Goal: Information Seeking & Learning: Learn about a topic

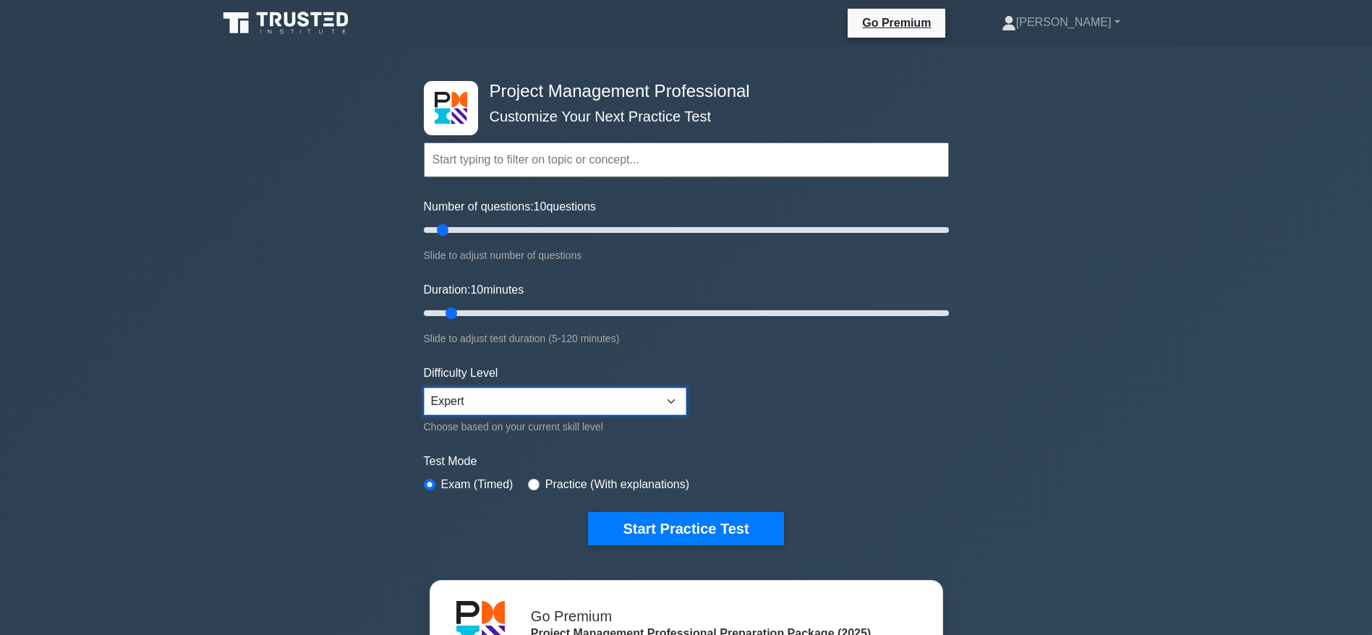
click at [597, 391] on select "Beginner Intermediate Expert" at bounding box center [555, 401] width 263 height 27
click at [600, 398] on select "Beginner Intermediate Expert" at bounding box center [555, 401] width 263 height 27
click at [712, 521] on button "Start Practice Test" at bounding box center [685, 528] width 195 height 33
drag, startPoint x: 555, startPoint y: 114, endPoint x: 696, endPoint y: 124, distance: 142.1
click at [695, 124] on div "Topics Scope Management Time Management Cost Management Quality Management Risk…" at bounding box center [686, 139] width 525 height 82
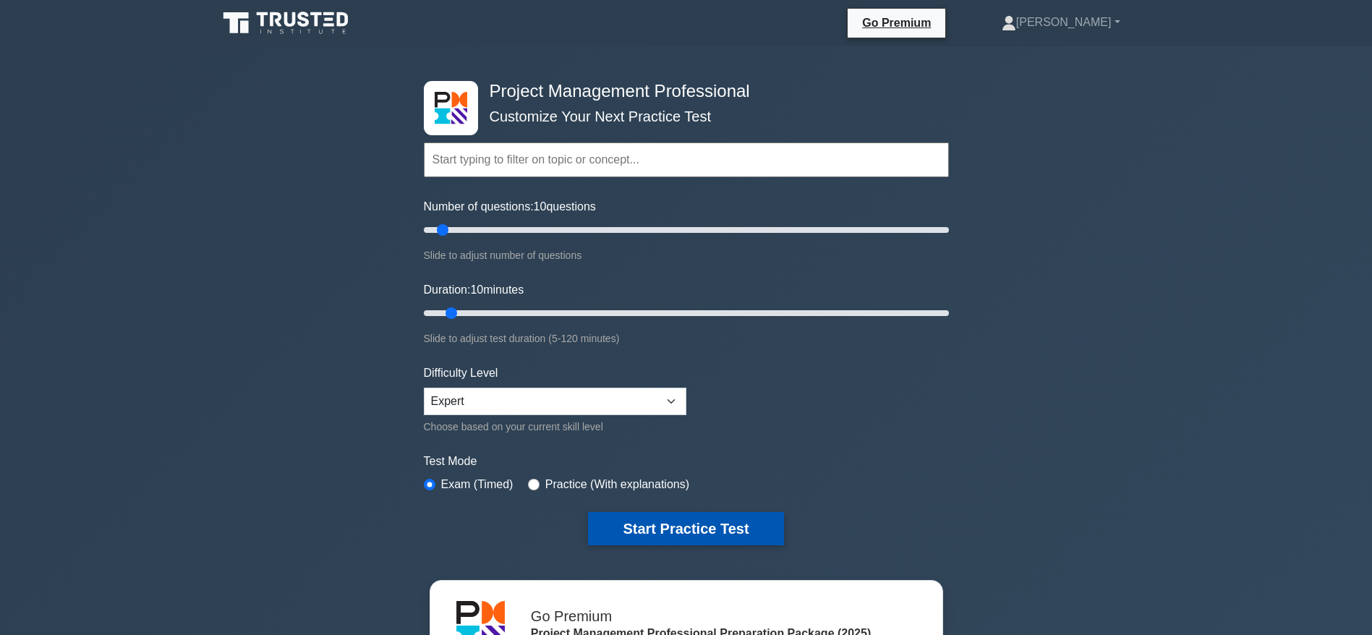
click at [673, 530] on button "Start Practice Test" at bounding box center [685, 528] width 195 height 33
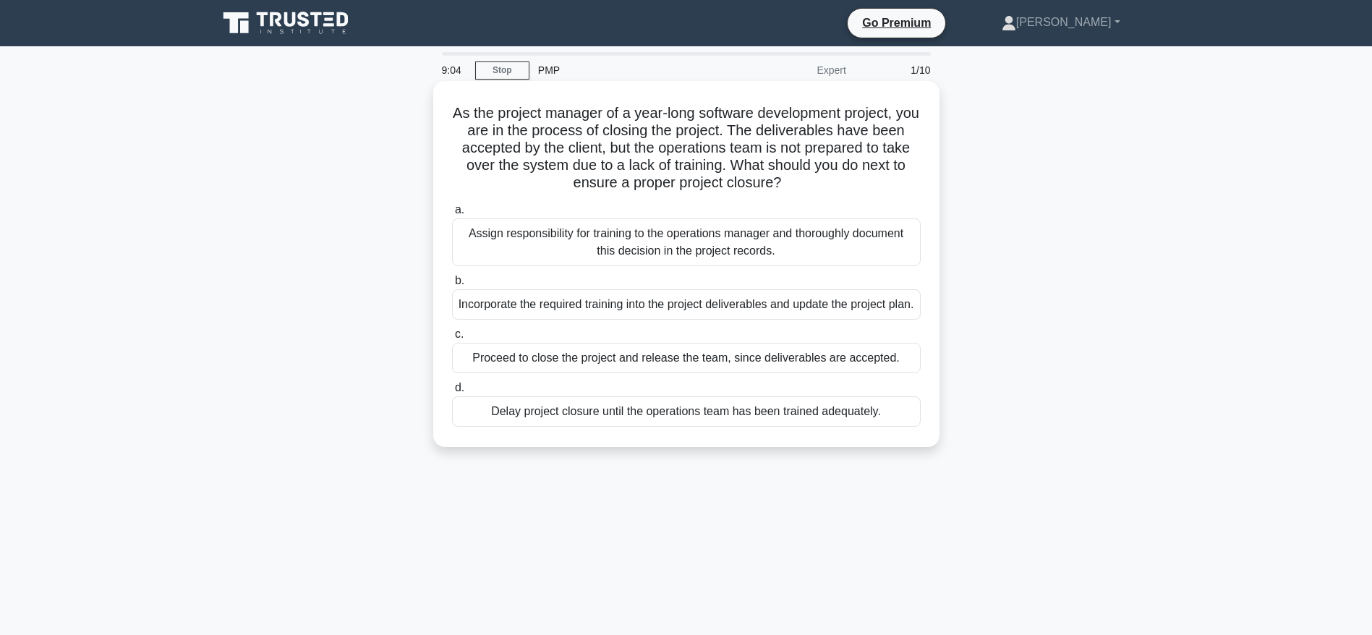
drag, startPoint x: 605, startPoint y: 111, endPoint x: 818, endPoint y: 182, distance: 224.1
click at [818, 182] on h5 "As the project manager of a year-long software development project, you are in …" at bounding box center [687, 148] width 472 height 88
click at [879, 309] on div "Incorporate the required training into the project deliverables and update the …" at bounding box center [686, 304] width 469 height 30
click at [452, 286] on input "b. Incorporate the required training into the project deliverables and update t…" at bounding box center [452, 280] width 0 height 9
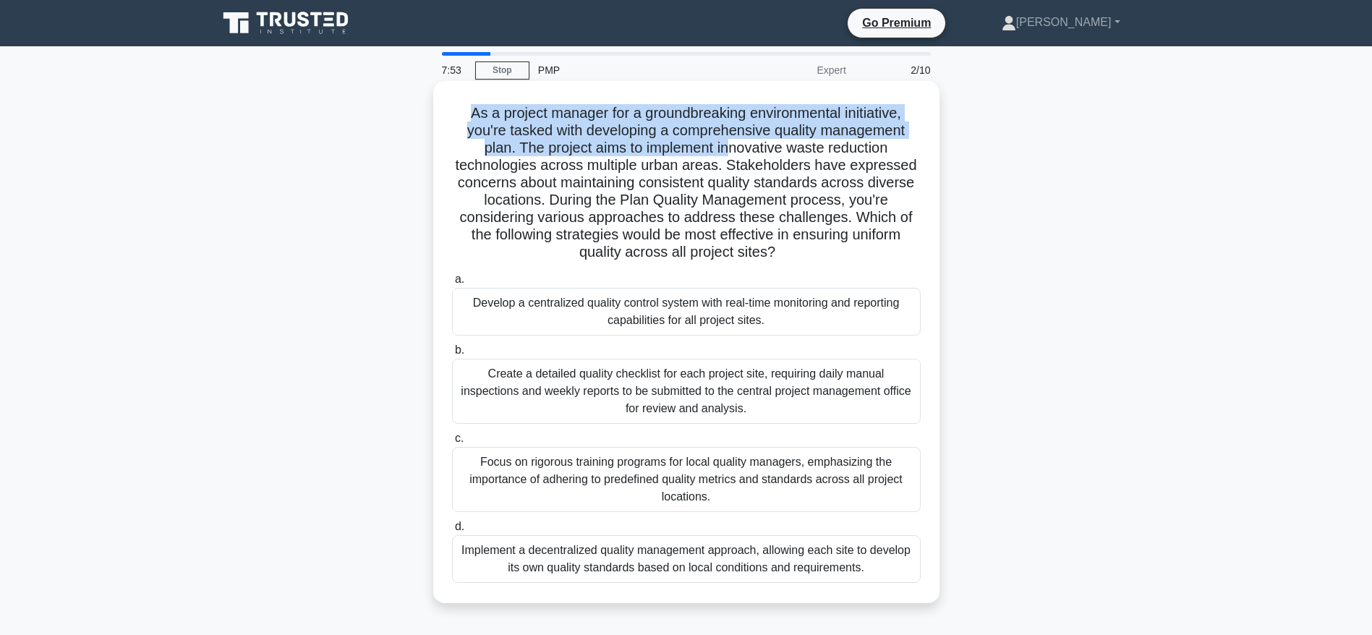
drag, startPoint x: 458, startPoint y: 111, endPoint x: 730, endPoint y: 145, distance: 273.3
click at [730, 145] on h5 "As a project manager for a groundbreaking environmental initiative, you're task…" at bounding box center [687, 183] width 472 height 158
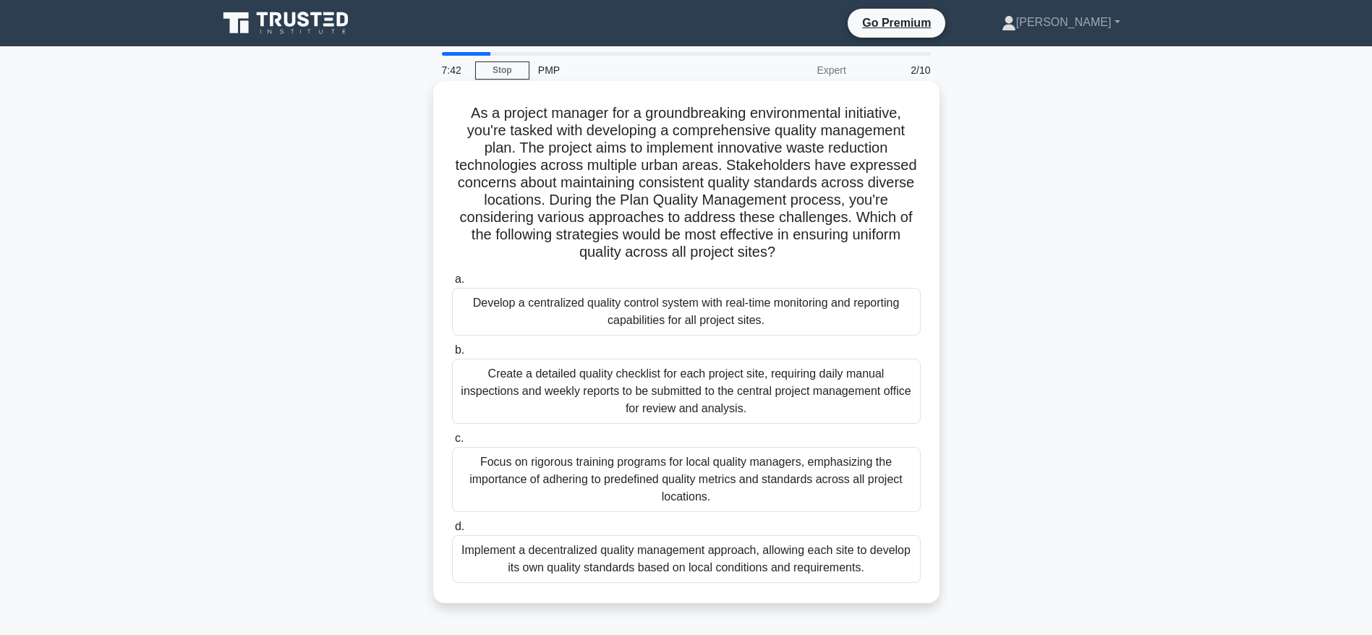
click at [754, 155] on h5 "As a project manager for a groundbreaking environmental initiative, you're task…" at bounding box center [687, 183] width 472 height 158
drag, startPoint x: 726, startPoint y: 141, endPoint x: 787, endPoint y: 263, distance: 135.8
click at [787, 263] on div "As a project manager for a groundbreaking environmental initiative, you're task…" at bounding box center [686, 342] width 495 height 511
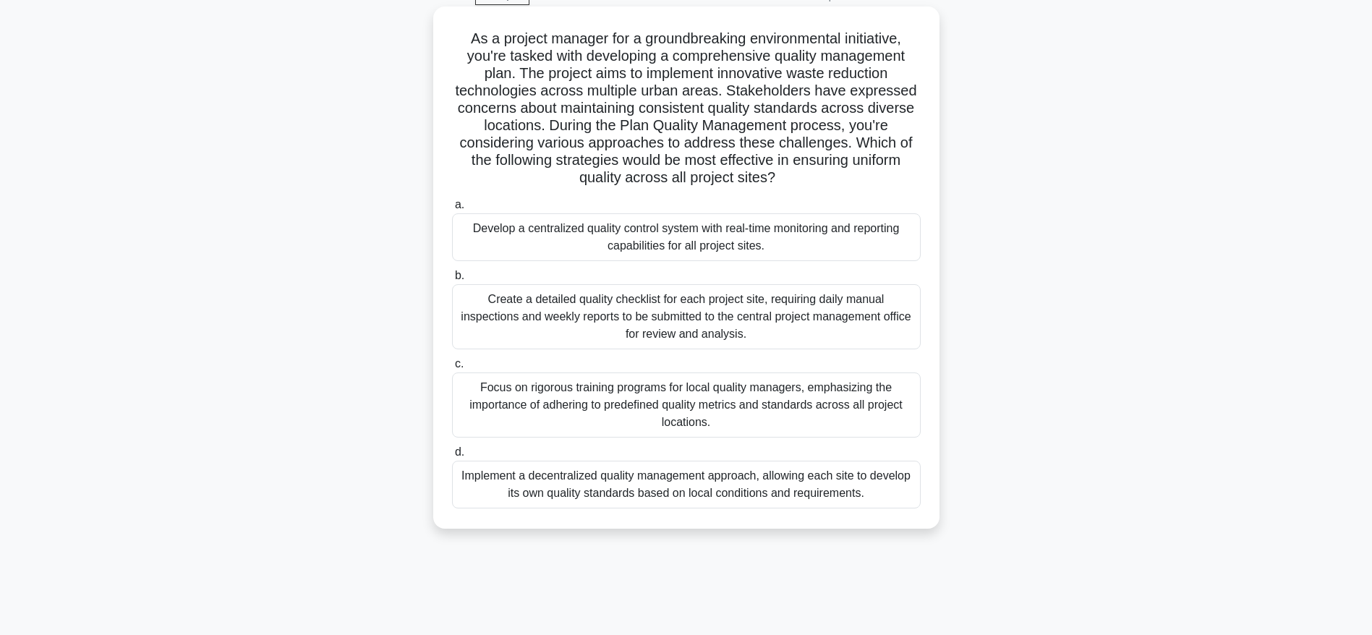
scroll to position [108, 0]
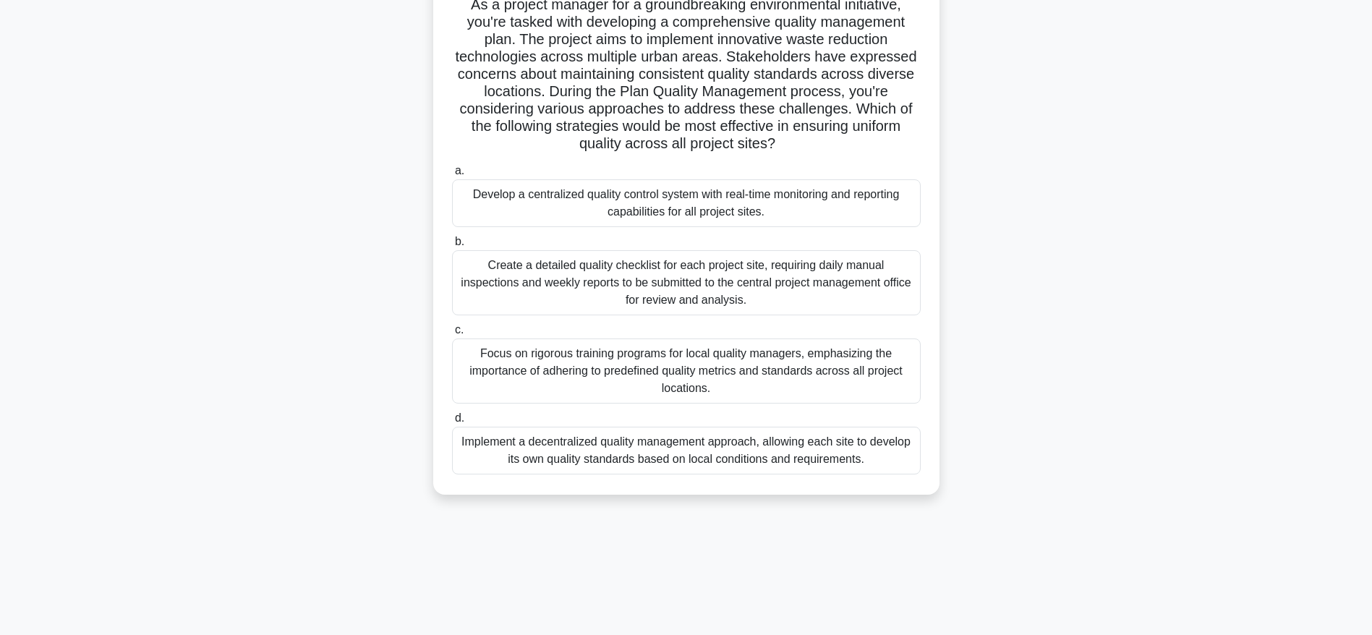
click at [754, 378] on div "Focus on rigorous training programs for local quality managers, emphasizing the…" at bounding box center [686, 370] width 469 height 65
click at [452, 335] on input "c. Focus on rigorous training programs for local quality managers, emphasizing …" at bounding box center [452, 329] width 0 height 9
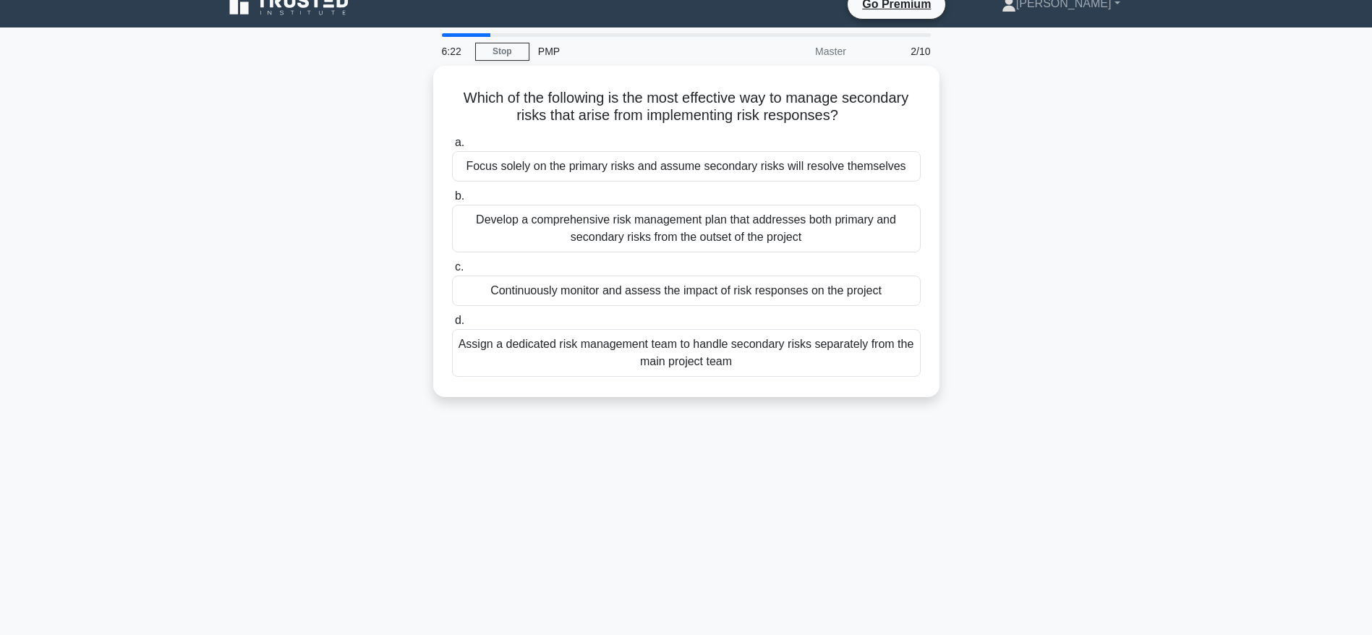
scroll to position [0, 0]
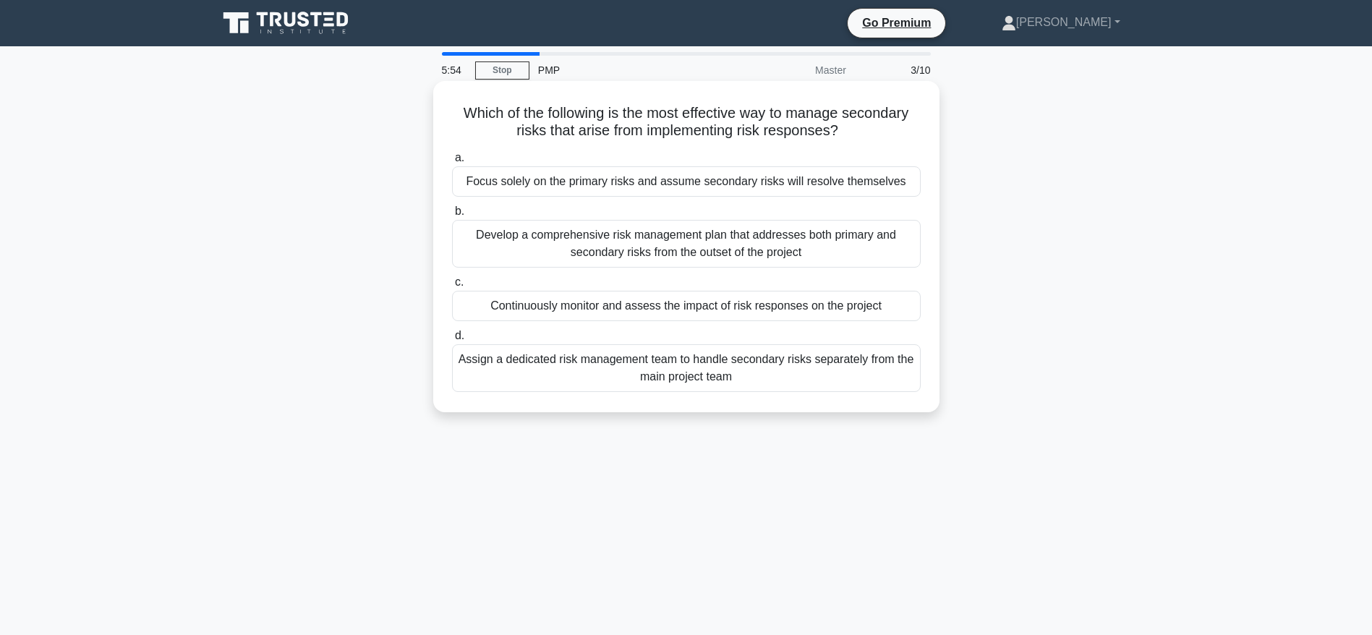
click at [660, 242] on div "Develop a comprehensive risk management plan that addresses both primary and se…" at bounding box center [686, 244] width 469 height 48
click at [452, 216] on input "b. Develop a comprehensive risk management plan that addresses both primary and…" at bounding box center [452, 211] width 0 height 9
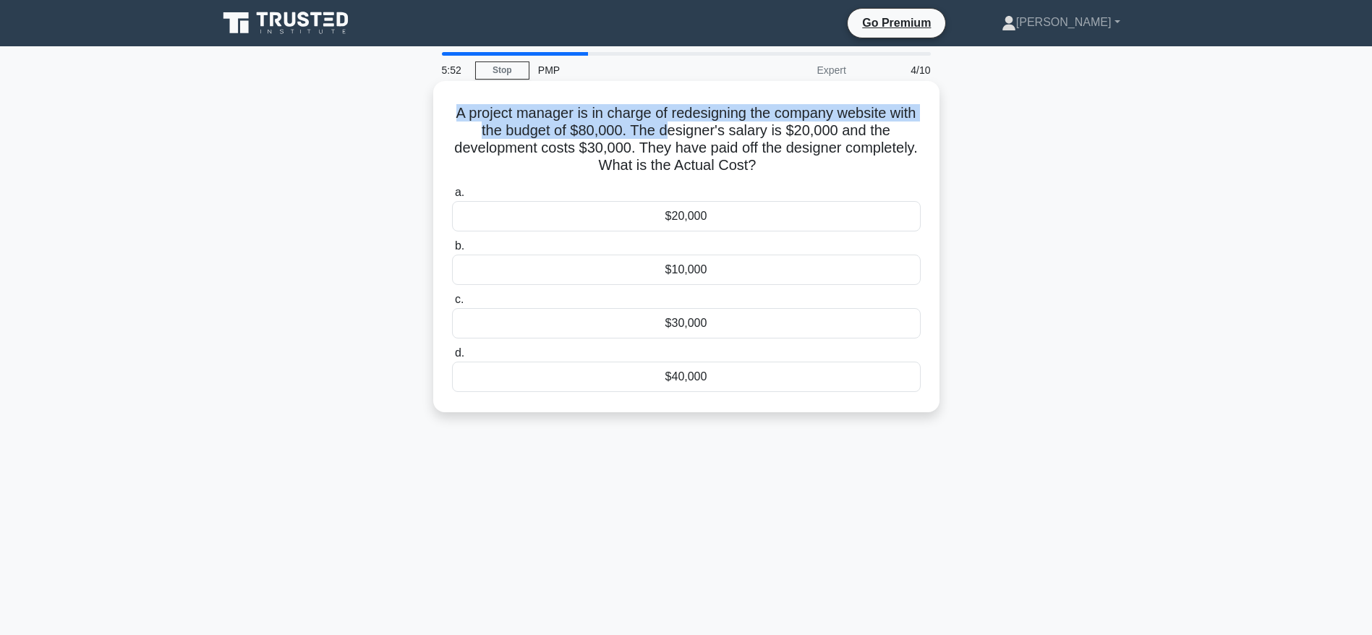
drag, startPoint x: 467, startPoint y: 109, endPoint x: 726, endPoint y: 135, distance: 260.1
click at [696, 131] on h5 "A project manager is in charge of redesigning the company website with the budg…" at bounding box center [687, 139] width 472 height 71
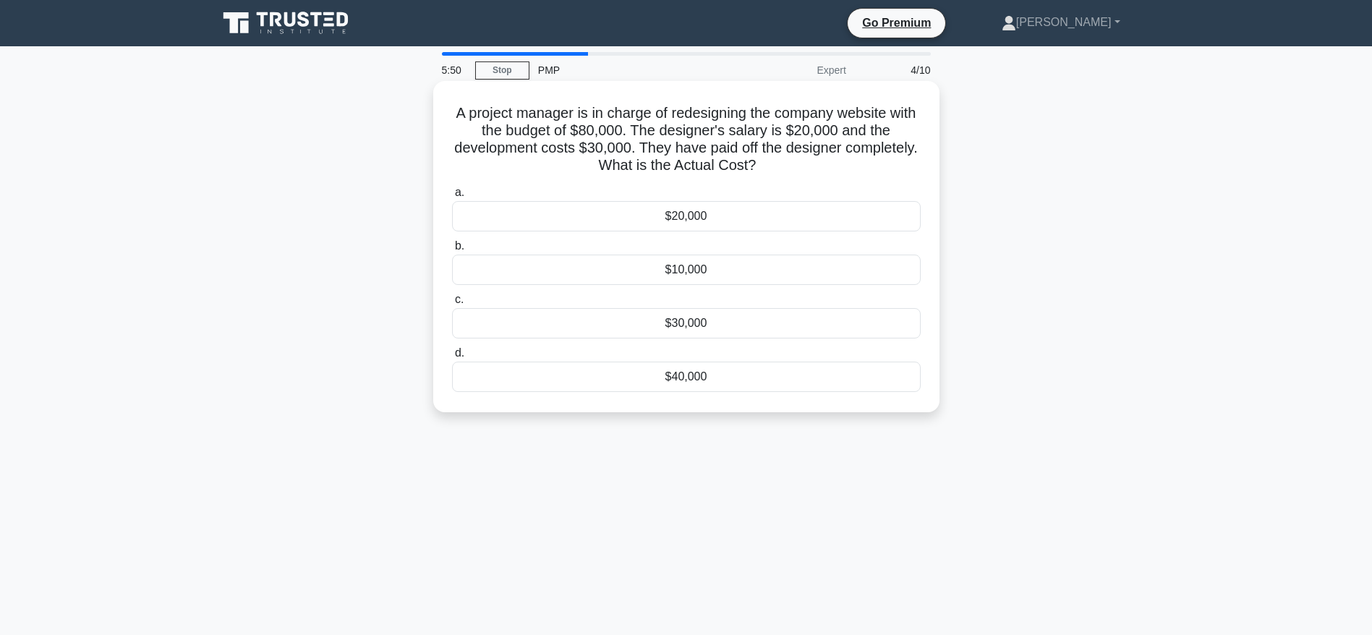
click at [827, 150] on h5 "A project manager is in charge of redesigning the company website with the budg…" at bounding box center [687, 139] width 472 height 71
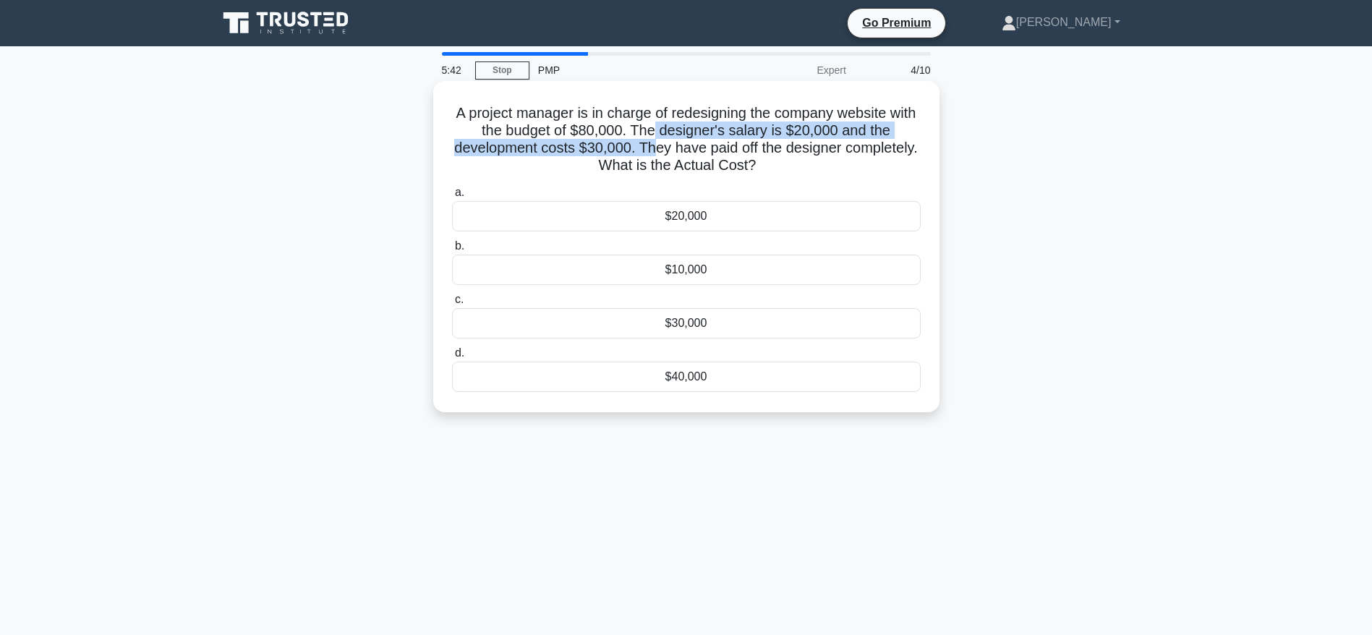
drag, startPoint x: 673, startPoint y: 132, endPoint x: 698, endPoint y: 155, distance: 34.8
click at [697, 155] on h5 "A project manager is in charge of redesigning the company website with the budg…" at bounding box center [687, 139] width 472 height 71
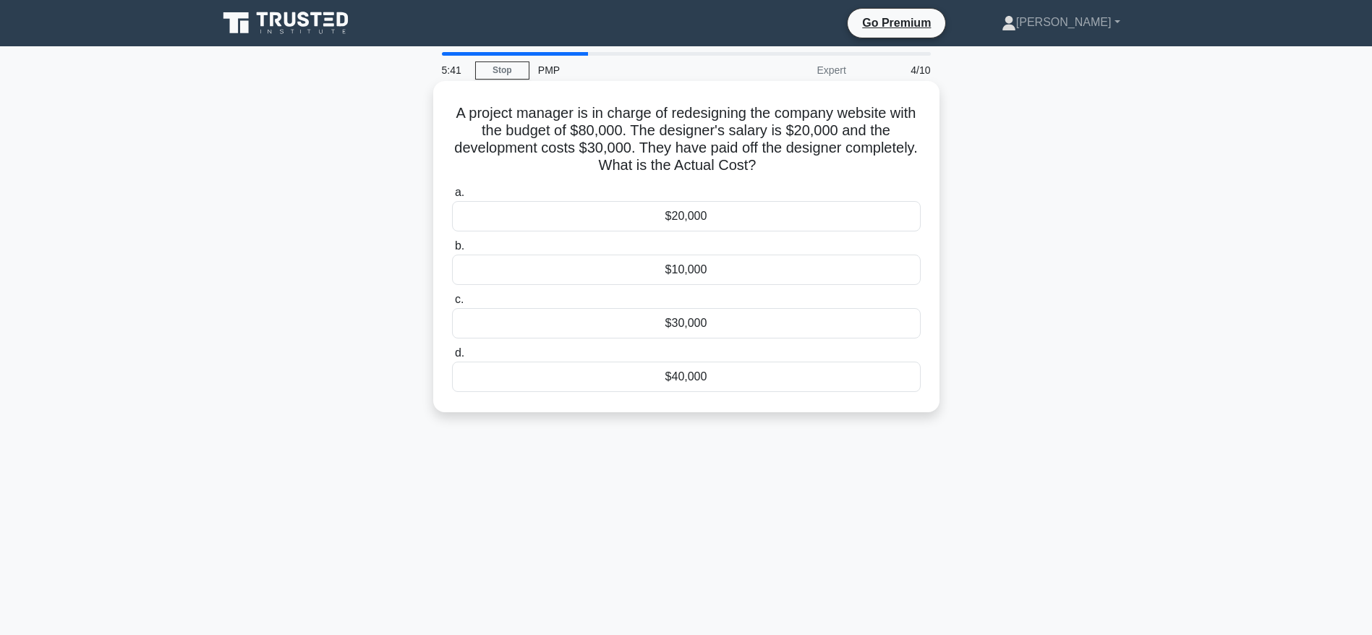
click at [730, 158] on h5 "A project manager is in charge of redesigning the company website with the budg…" at bounding box center [687, 139] width 472 height 71
drag, startPoint x: 743, startPoint y: 150, endPoint x: 819, endPoint y: 167, distance: 77.9
click at [819, 167] on h5 "A project manager is in charge of redesigning the company website with the budg…" at bounding box center [687, 139] width 472 height 71
drag, startPoint x: 687, startPoint y: 126, endPoint x: 836, endPoint y: 138, distance: 149.5
click at [836, 138] on h5 "A project manager is in charge of redesigning the company website with the budg…" at bounding box center [687, 139] width 472 height 71
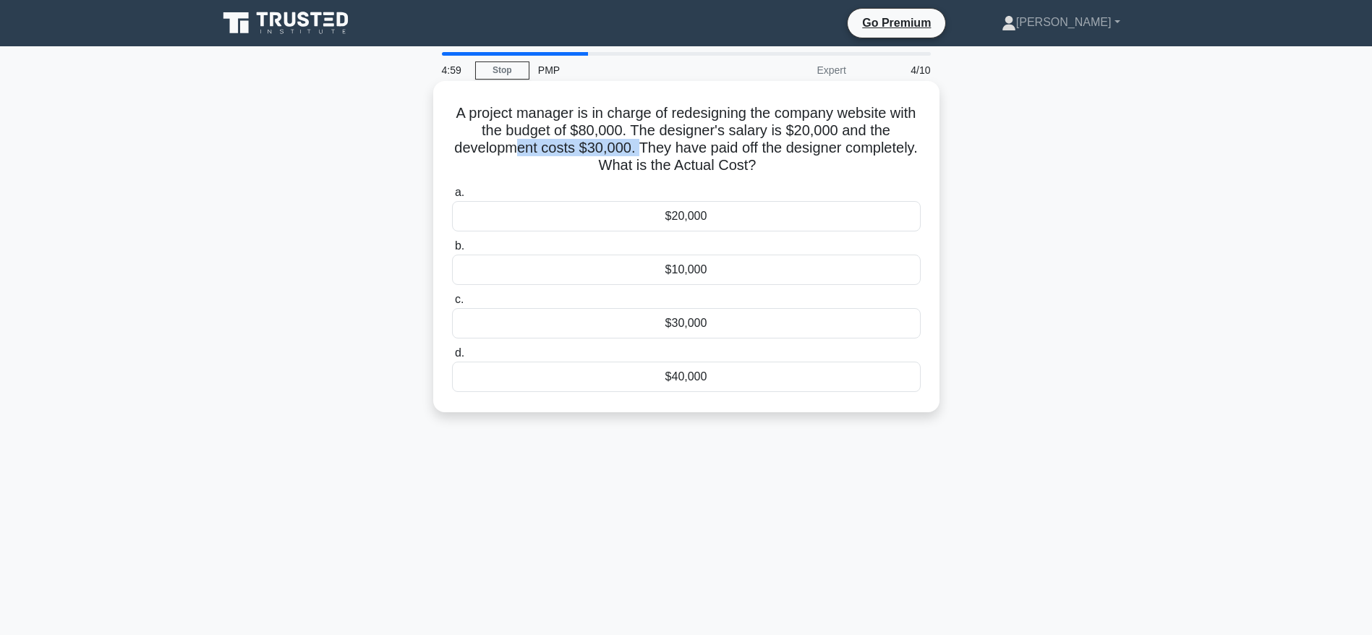
drag, startPoint x: 554, startPoint y: 140, endPoint x: 675, endPoint y: 153, distance: 122.1
click at [675, 153] on h5 "A project manager is in charge of redesigning the company website with the budg…" at bounding box center [687, 139] width 472 height 71
drag, startPoint x: 717, startPoint y: 147, endPoint x: 873, endPoint y: 153, distance: 156.3
click at [873, 153] on h5 "A project manager is in charge of redesigning the company website with the budg…" at bounding box center [687, 139] width 472 height 71
click at [689, 267] on div "$10,000" at bounding box center [686, 270] width 469 height 30
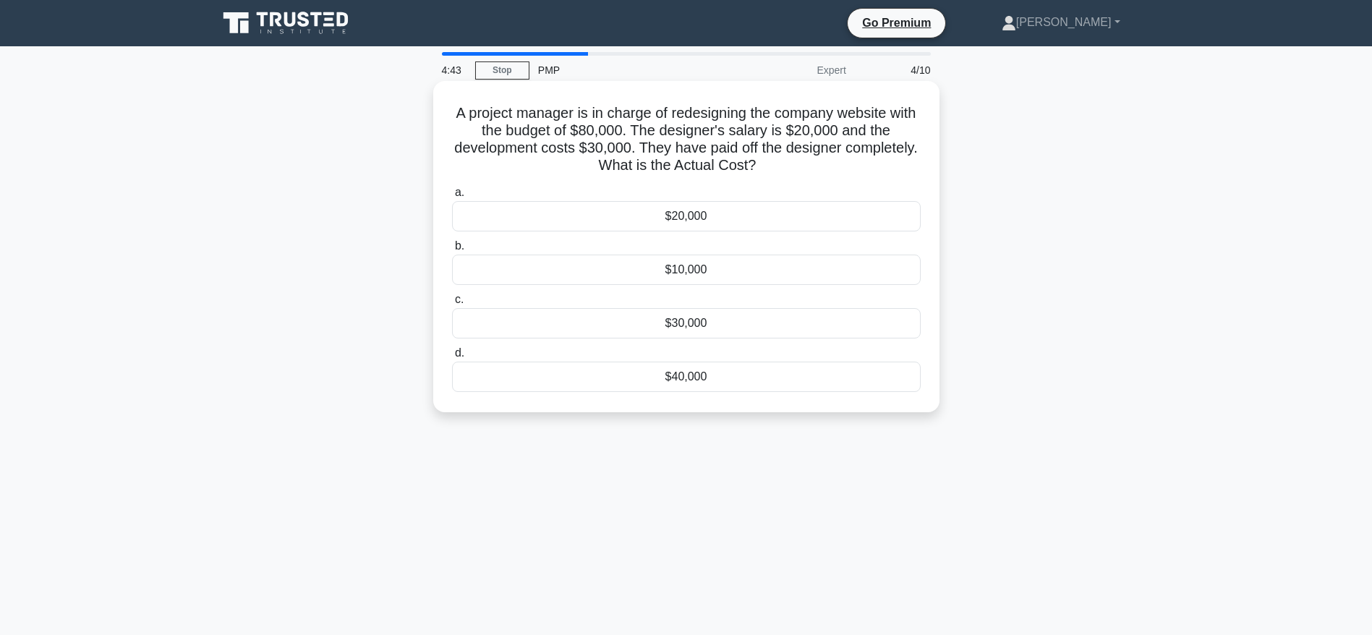
click at [452, 251] on input "b. $10,000" at bounding box center [452, 246] width 0 height 9
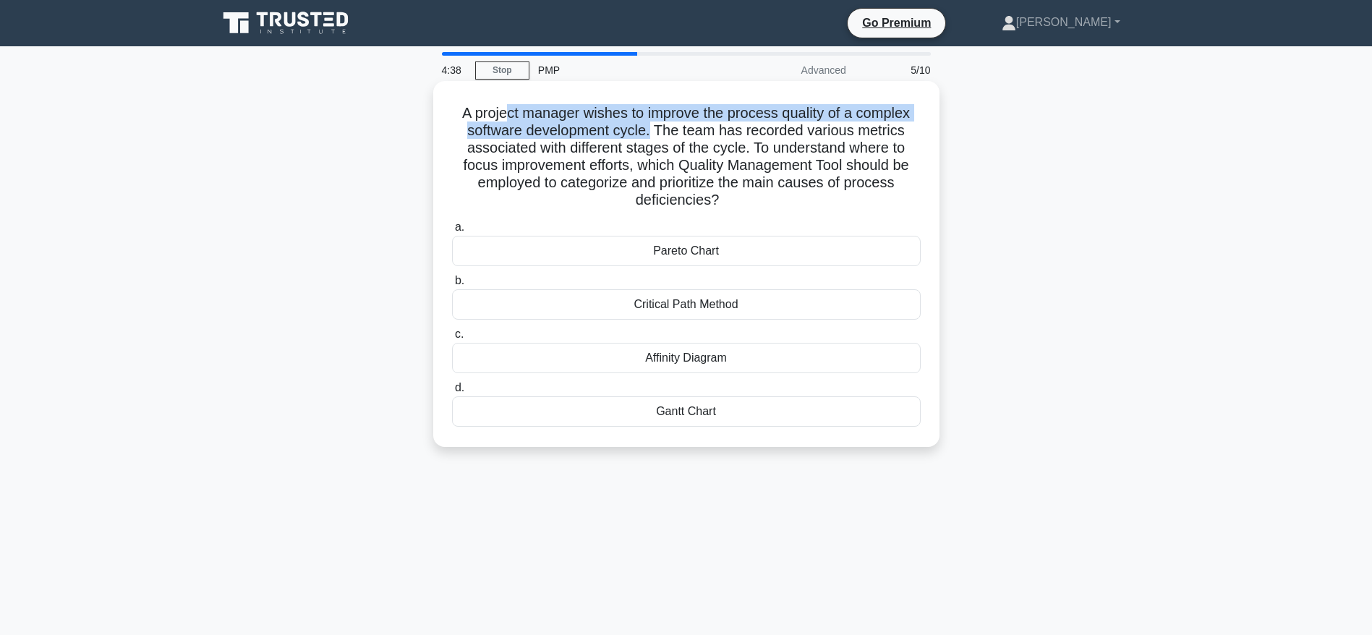
drag, startPoint x: 501, startPoint y: 116, endPoint x: 652, endPoint y: 129, distance: 151.7
click at [652, 129] on h5 "A project manager wishes to improve the process quality of a complex software d…" at bounding box center [687, 157] width 472 height 106
drag, startPoint x: 663, startPoint y: 187, endPoint x: 720, endPoint y: 204, distance: 58.8
click at [720, 204] on h5 "A project manager wishes to improve the process quality of a complex software d…" at bounding box center [687, 157] width 472 height 106
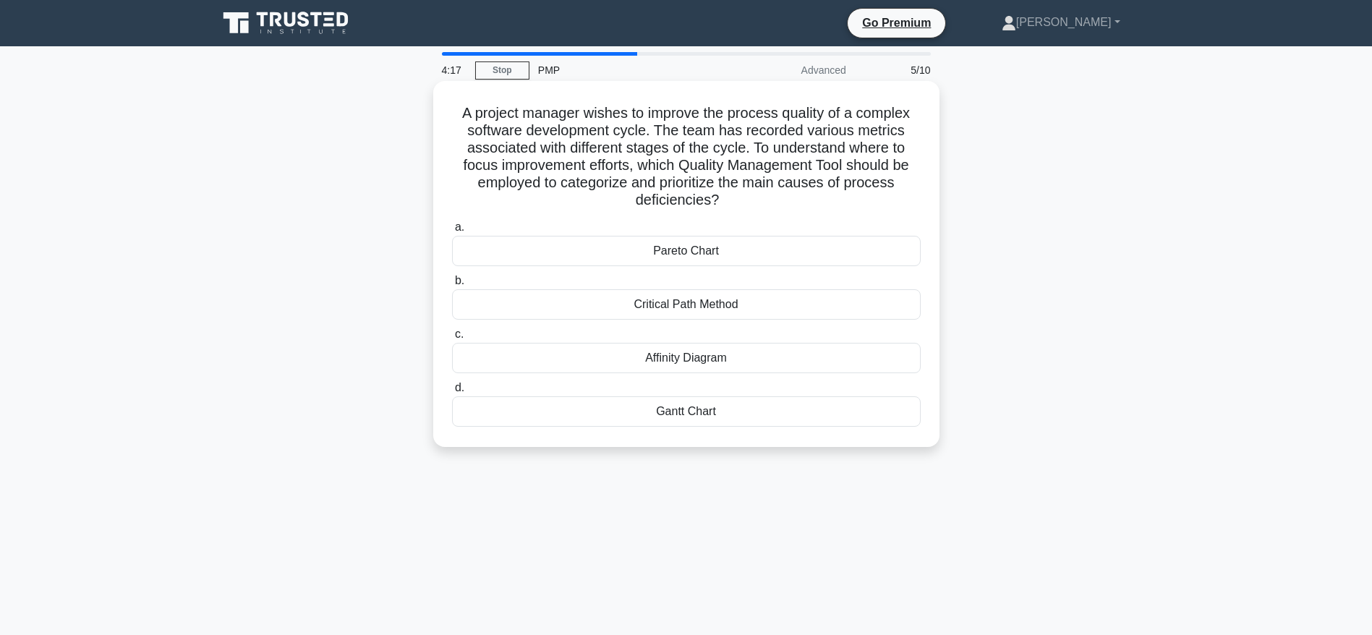
click at [702, 251] on div "Pareto Chart" at bounding box center [686, 251] width 469 height 30
click at [452, 232] on input "a. Pareto Chart" at bounding box center [452, 227] width 0 height 9
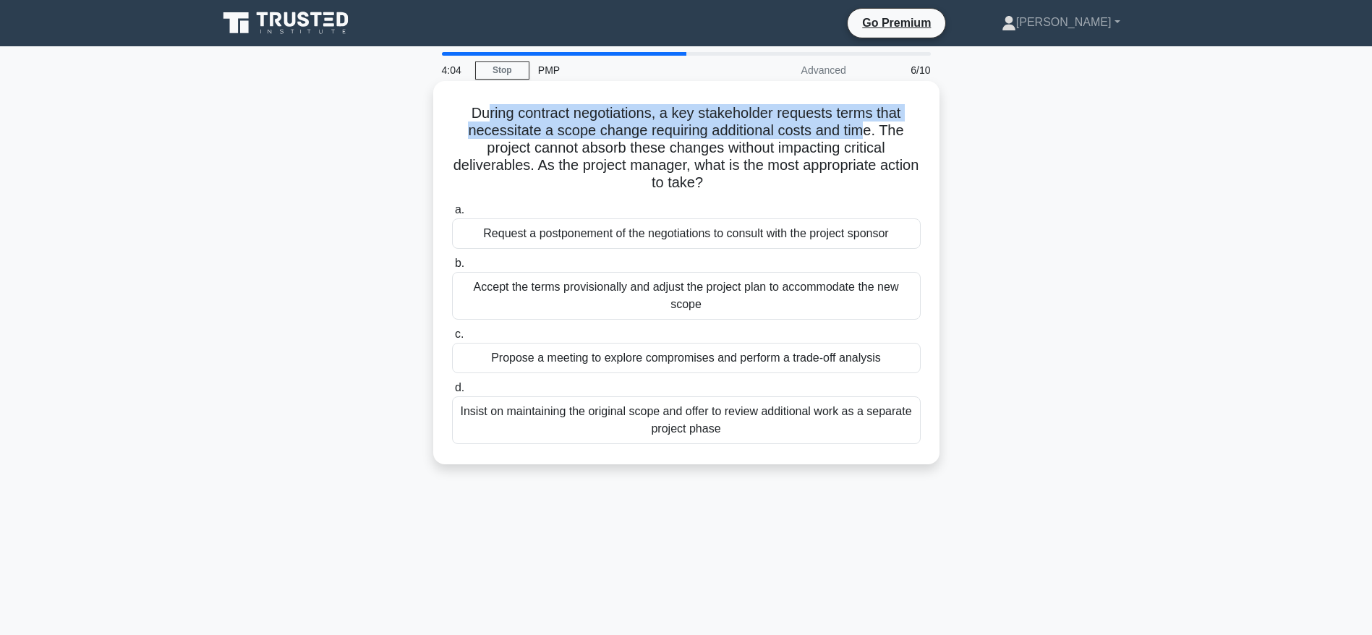
drag, startPoint x: 485, startPoint y: 107, endPoint x: 871, endPoint y: 135, distance: 387.9
click at [871, 135] on h5 "During contract negotiations, a key stakeholder requests terms that necessitate…" at bounding box center [687, 148] width 472 height 88
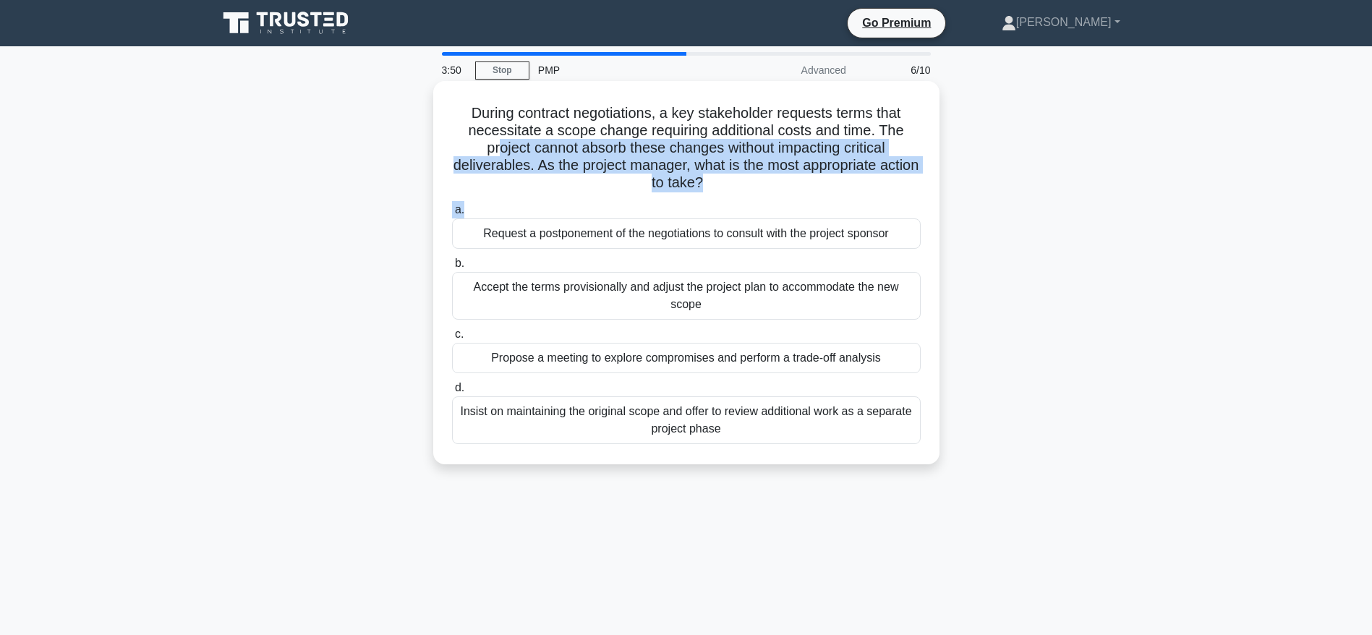
drag, startPoint x: 498, startPoint y: 150, endPoint x: 759, endPoint y: 198, distance: 265.4
click at [759, 198] on div "During contract negotiations, a key stakeholder requests terms that necessitate…" at bounding box center [686, 273] width 495 height 372
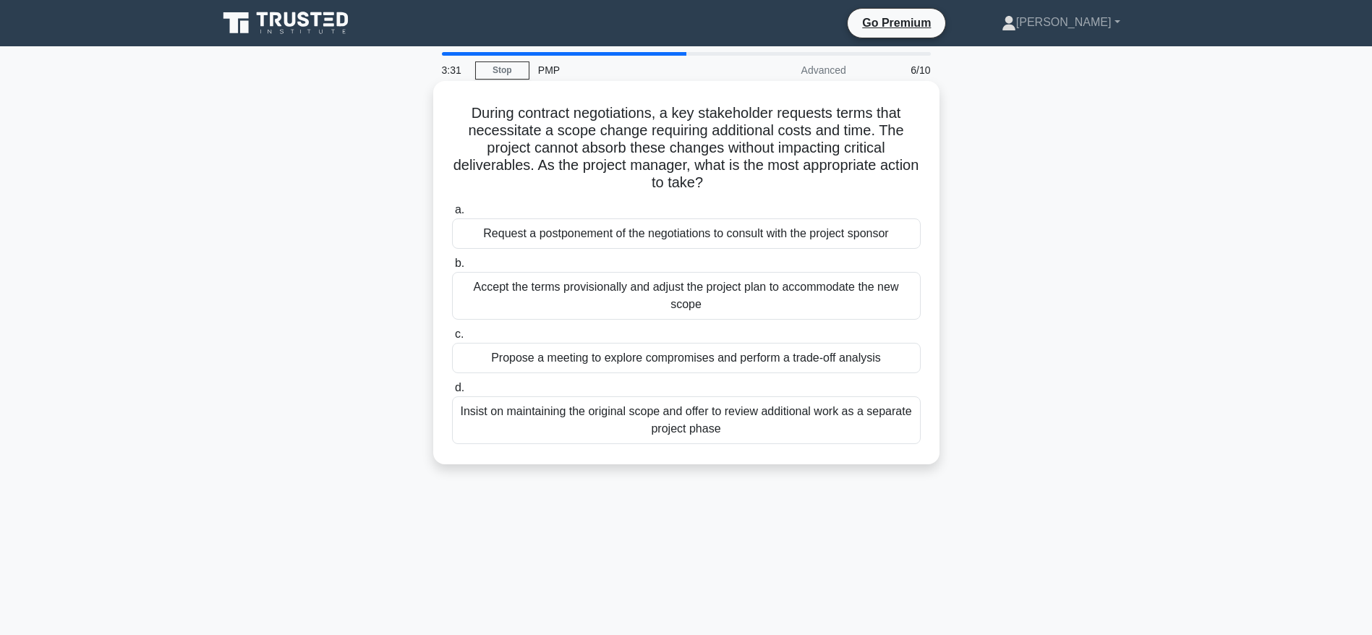
click at [715, 420] on div "Insist on maintaining the original scope and offer to review additional work as…" at bounding box center [686, 420] width 469 height 48
click at [452, 393] on input "d. Insist on maintaining the original scope and offer to review additional work…" at bounding box center [452, 387] width 0 height 9
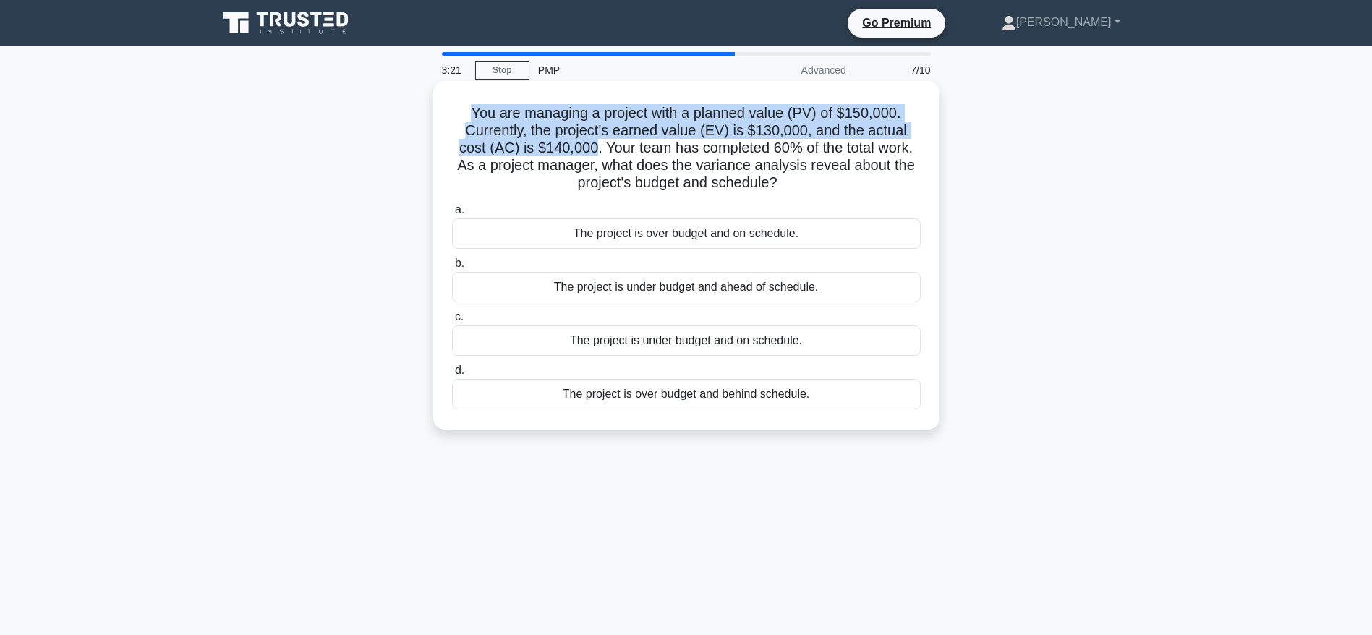
drag, startPoint x: 472, startPoint y: 118, endPoint x: 592, endPoint y: 150, distance: 124.2
click at [592, 150] on h5 "You are managing a project with a planned value (PV) of $150,000. Currently, th…" at bounding box center [687, 148] width 472 height 88
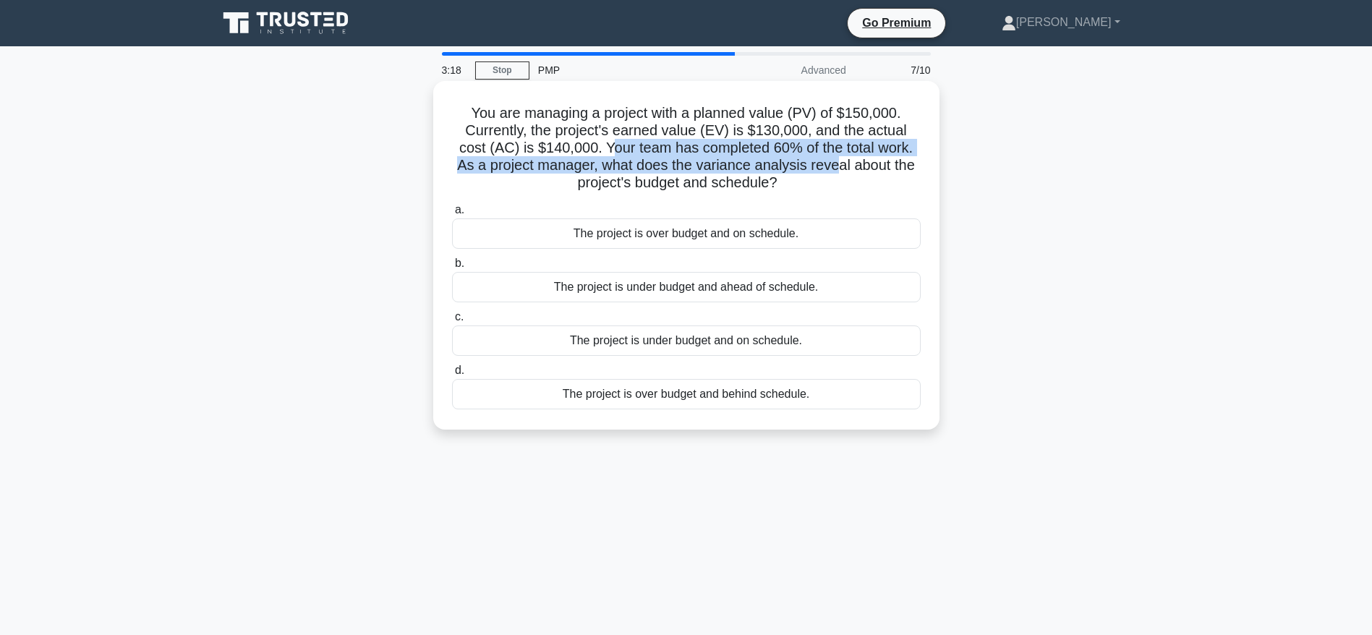
drag, startPoint x: 607, startPoint y: 148, endPoint x: 836, endPoint y: 171, distance: 230.4
click at [836, 171] on h5 "You are managing a project with a planned value (PV) of $150,000. Currently, th…" at bounding box center [687, 148] width 472 height 88
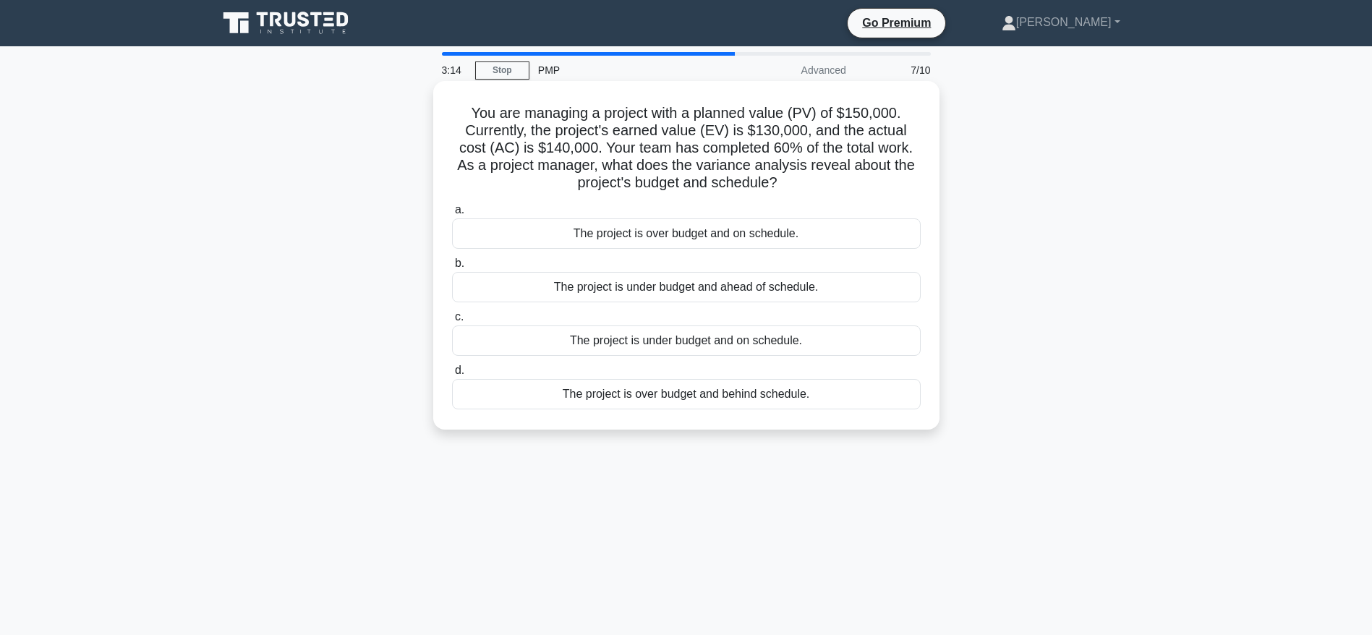
click at [644, 343] on div "The project is under budget and on schedule." at bounding box center [686, 340] width 469 height 30
click at [452, 322] on input "c. The project is under budget and on schedule." at bounding box center [452, 316] width 0 height 9
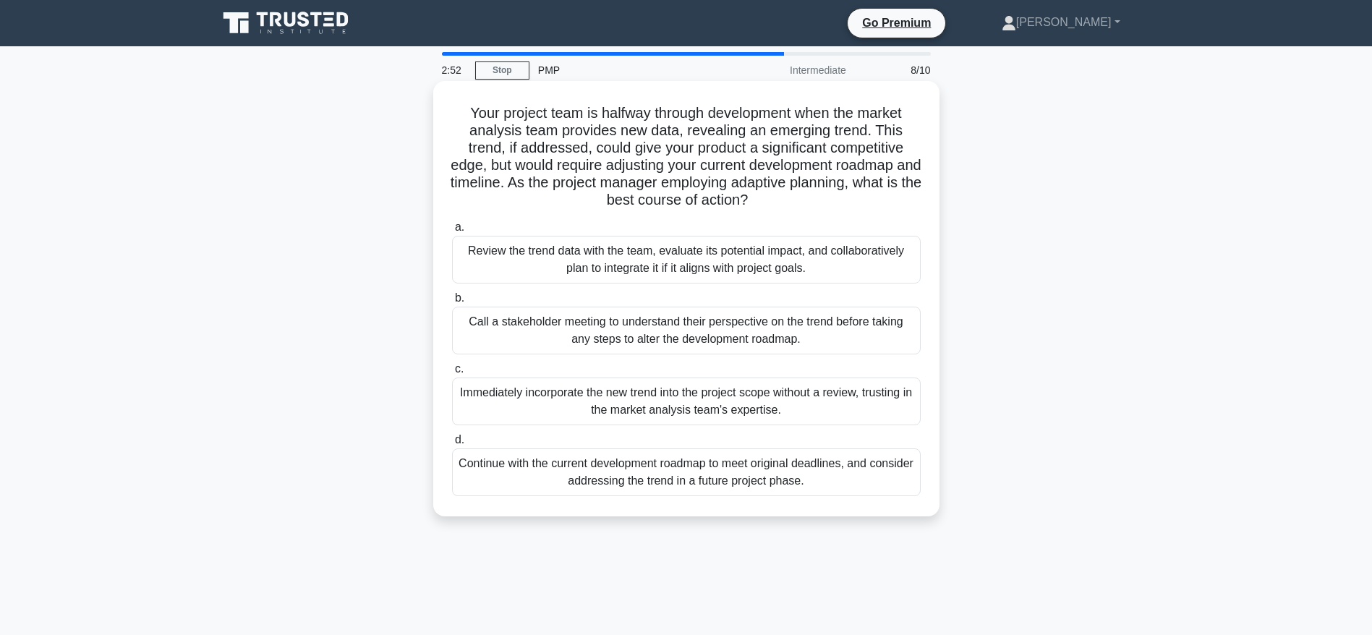
drag, startPoint x: 464, startPoint y: 106, endPoint x: 840, endPoint y: 197, distance: 387.5
click at [840, 197] on h5 "Your project team is halfway through development when the market analysis team …" at bounding box center [687, 157] width 472 height 106
click at [648, 258] on div "Review the trend data with the team, evaluate its potential impact, and collabo…" at bounding box center [686, 260] width 469 height 48
click at [452, 232] on input "a. Review the trend data with the team, evaluate its potential impact, and coll…" at bounding box center [452, 227] width 0 height 9
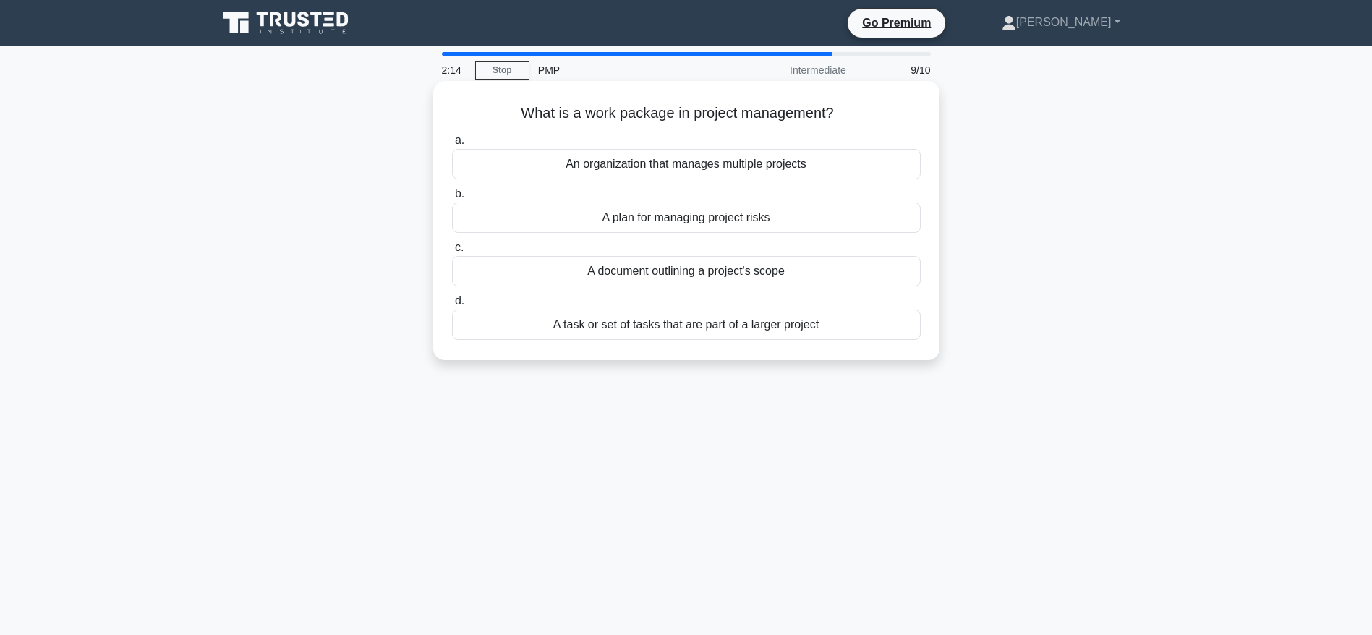
drag, startPoint x: 524, startPoint y: 113, endPoint x: 842, endPoint y: 123, distance: 318.4
click at [842, 123] on h5 "What is a work package in project management? .spinner_0XTQ{transform-origin:ce…" at bounding box center [687, 113] width 472 height 19
click at [696, 324] on div "A task or set of tasks that are part of a larger project" at bounding box center [686, 325] width 469 height 30
click at [452, 306] on input "d. A task or set of tasks that are part of a larger project" at bounding box center [452, 301] width 0 height 9
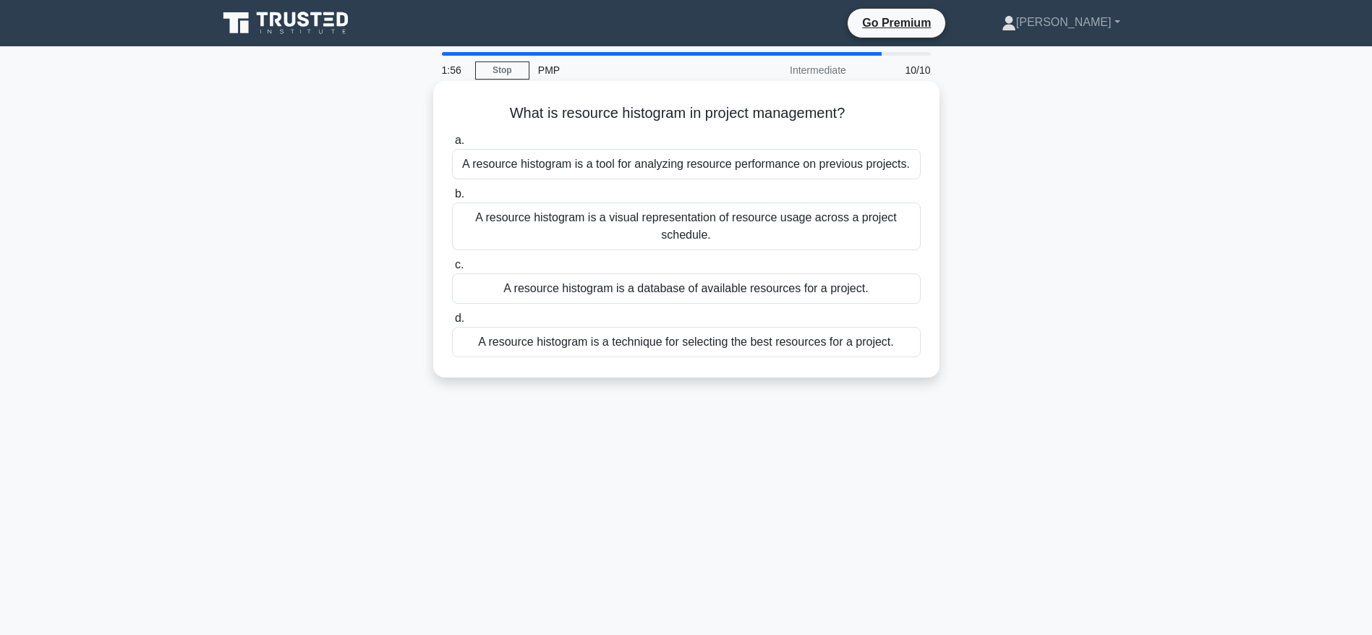
drag, startPoint x: 513, startPoint y: 110, endPoint x: 871, endPoint y: 111, distance: 358.0
click at [871, 111] on h5 "What is resource histogram in project management? .spinner_0XTQ{transform-origi…" at bounding box center [687, 113] width 472 height 19
click at [665, 215] on div "A resource histogram is a visual representation of resource usage across a proj…" at bounding box center [686, 226] width 469 height 48
click at [452, 199] on input "b. A resource histogram is a visual representation of resource usage across a p…" at bounding box center [452, 193] width 0 height 9
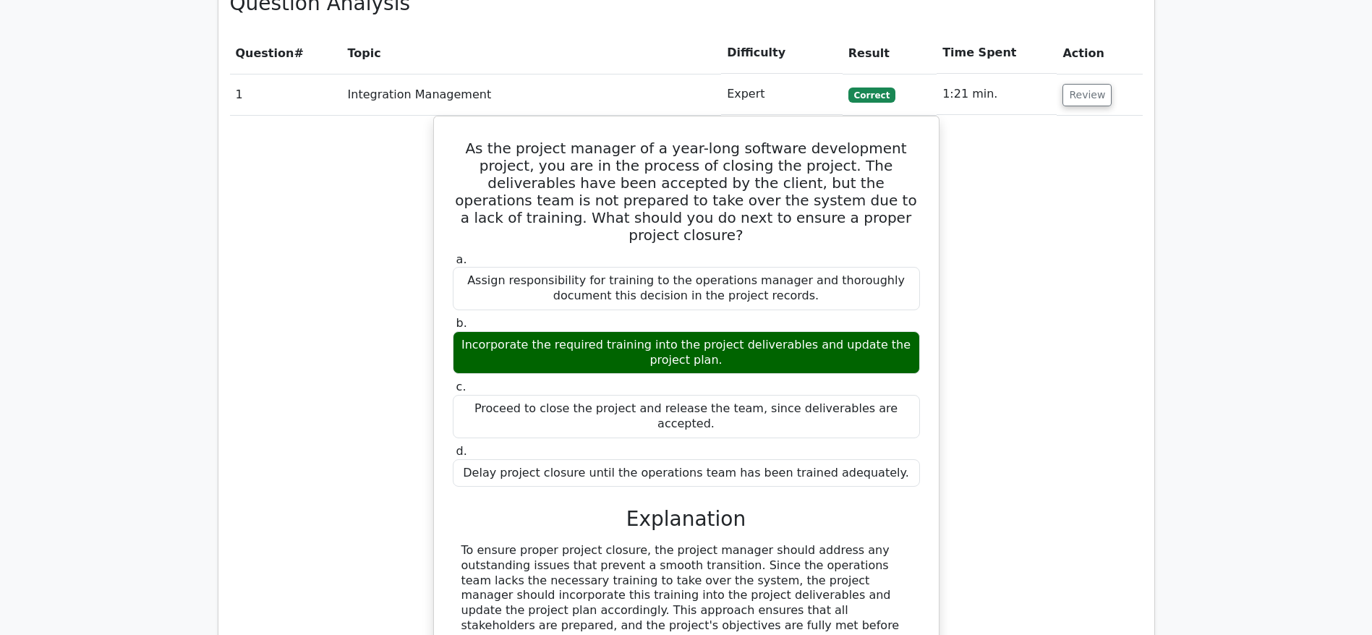
scroll to position [1302, 0]
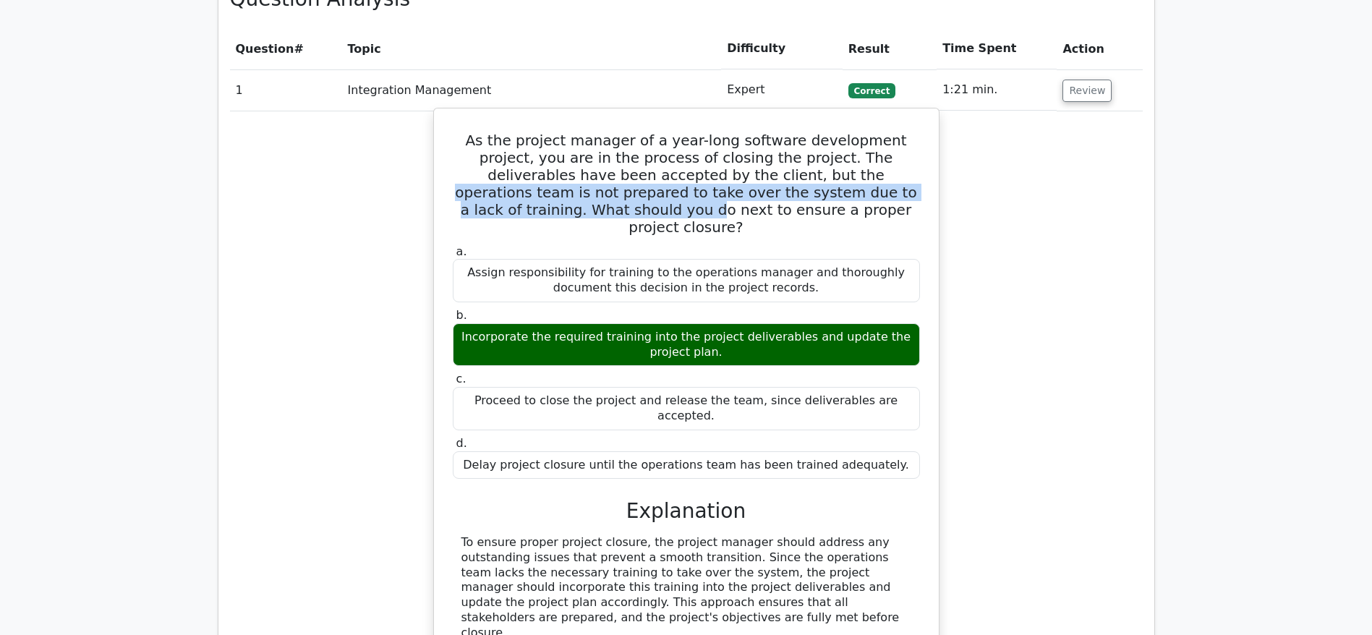
drag, startPoint x: 686, startPoint y: 108, endPoint x: 879, endPoint y: 120, distance: 194.2
click at [879, 132] on h5 "As the project manager of a year-long software development project, you are in …" at bounding box center [686, 184] width 470 height 104
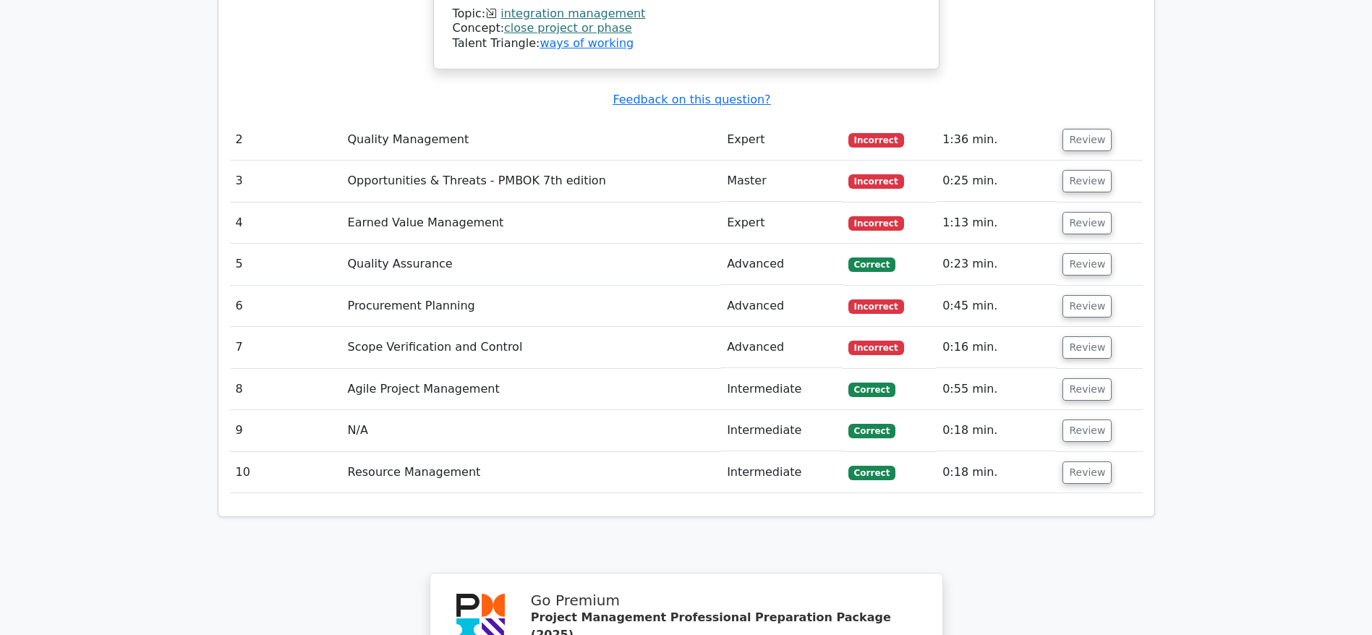
scroll to position [1736, 0]
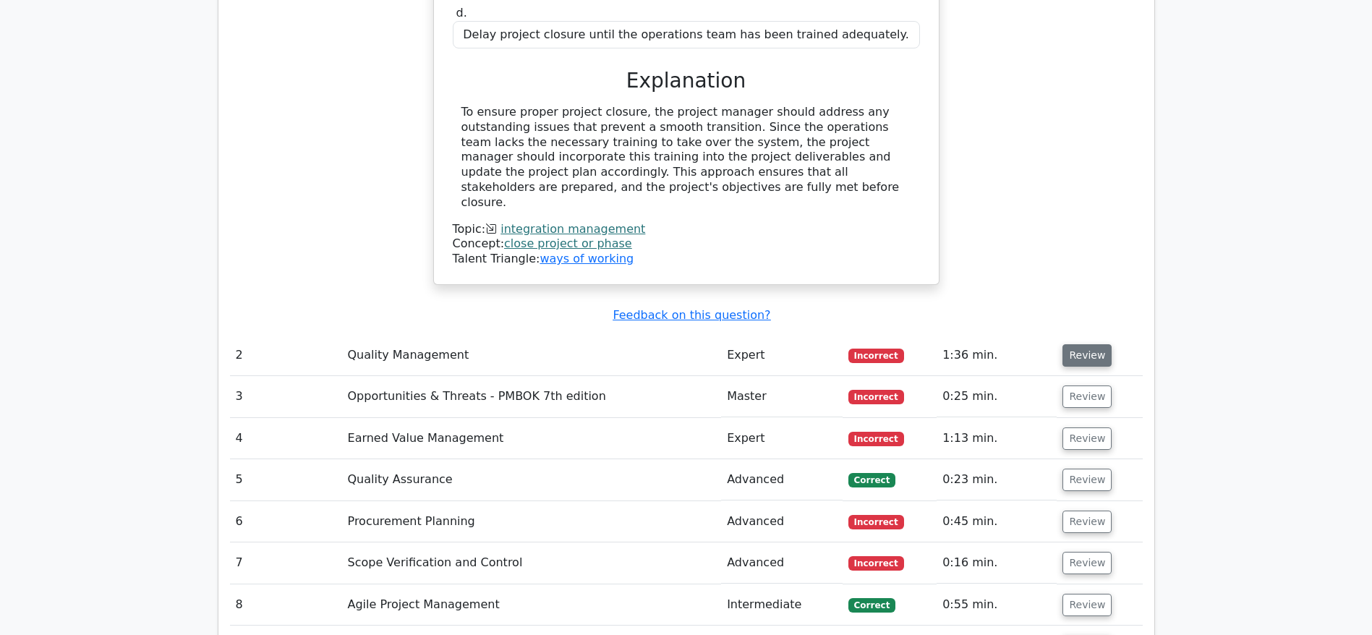
click at [1095, 344] on button "Review" at bounding box center [1086, 355] width 49 height 22
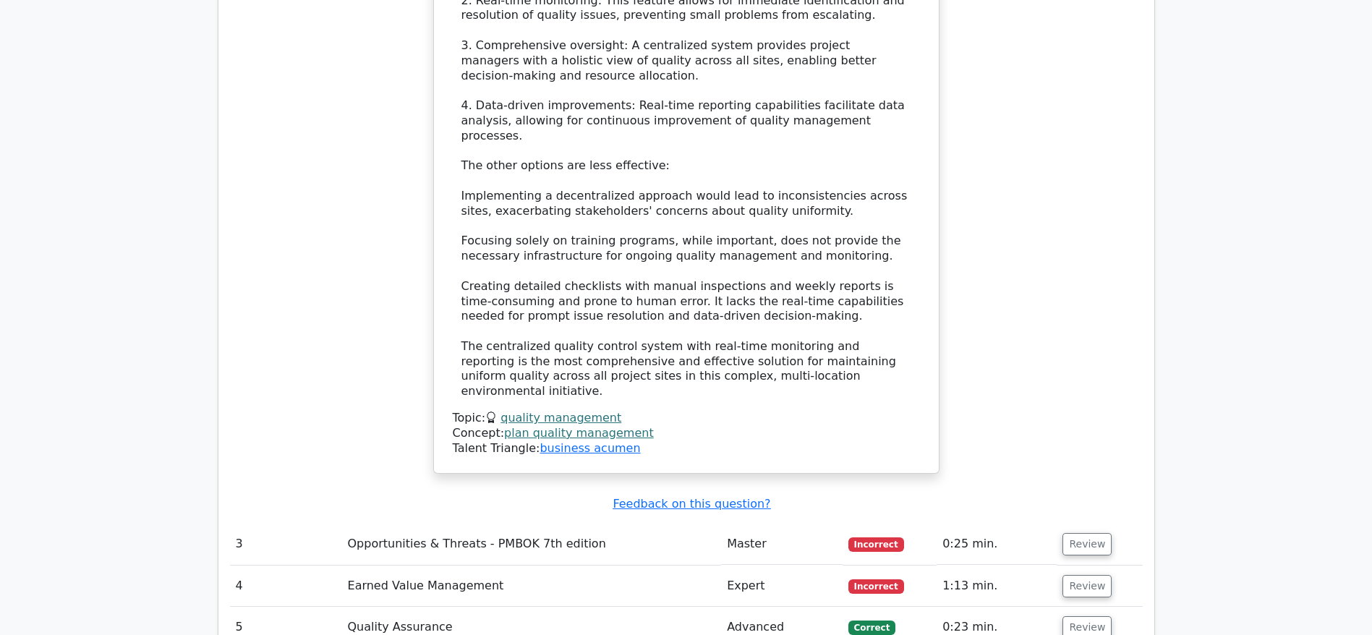
scroll to position [2929, 0]
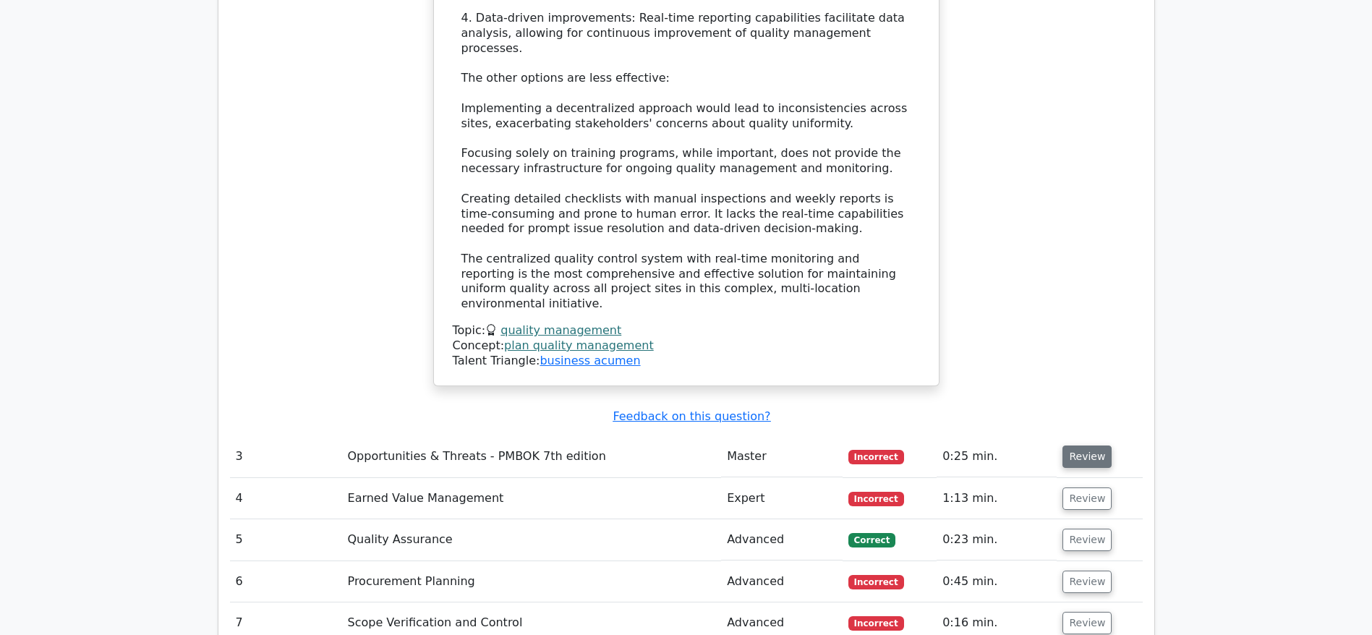
click at [1072, 445] on button "Review" at bounding box center [1086, 456] width 49 height 22
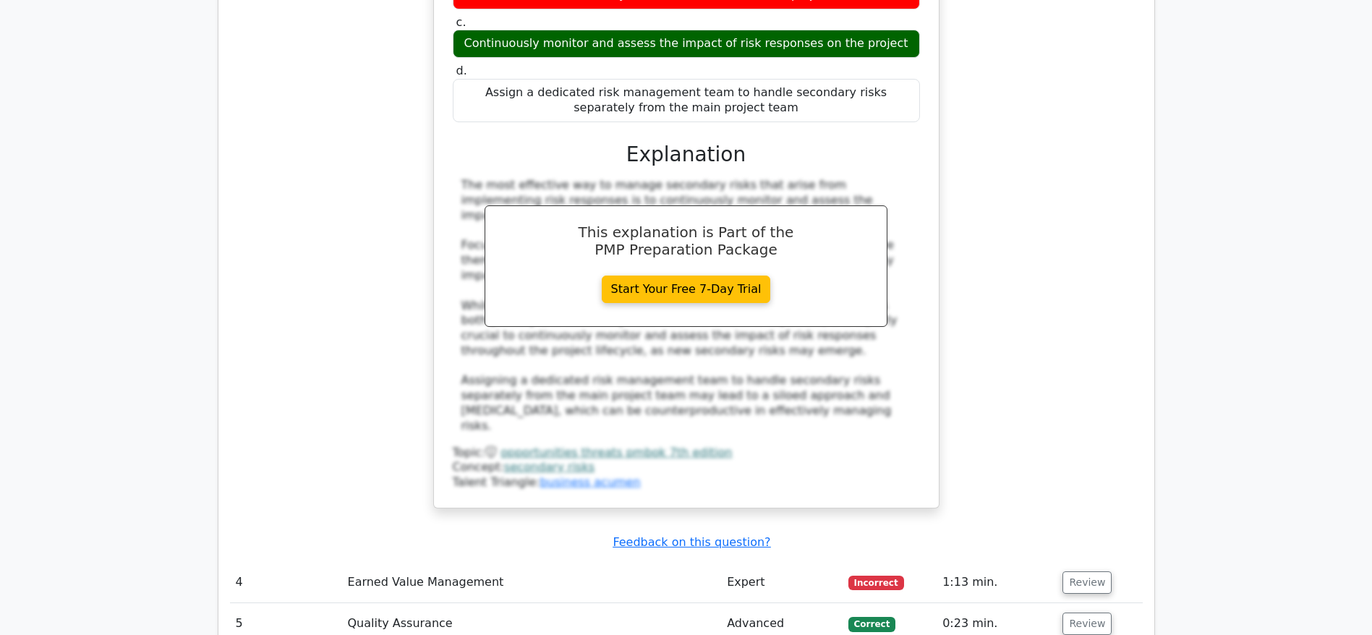
scroll to position [3688, 0]
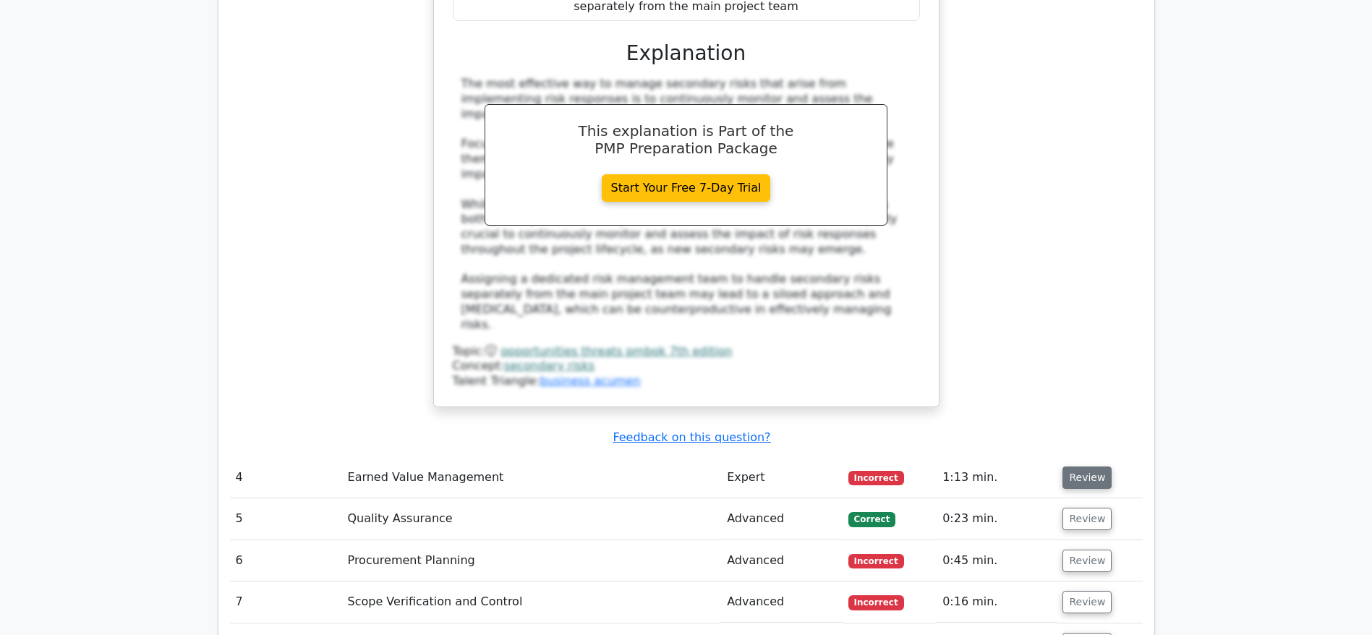
click at [1081, 466] on button "Review" at bounding box center [1086, 477] width 49 height 22
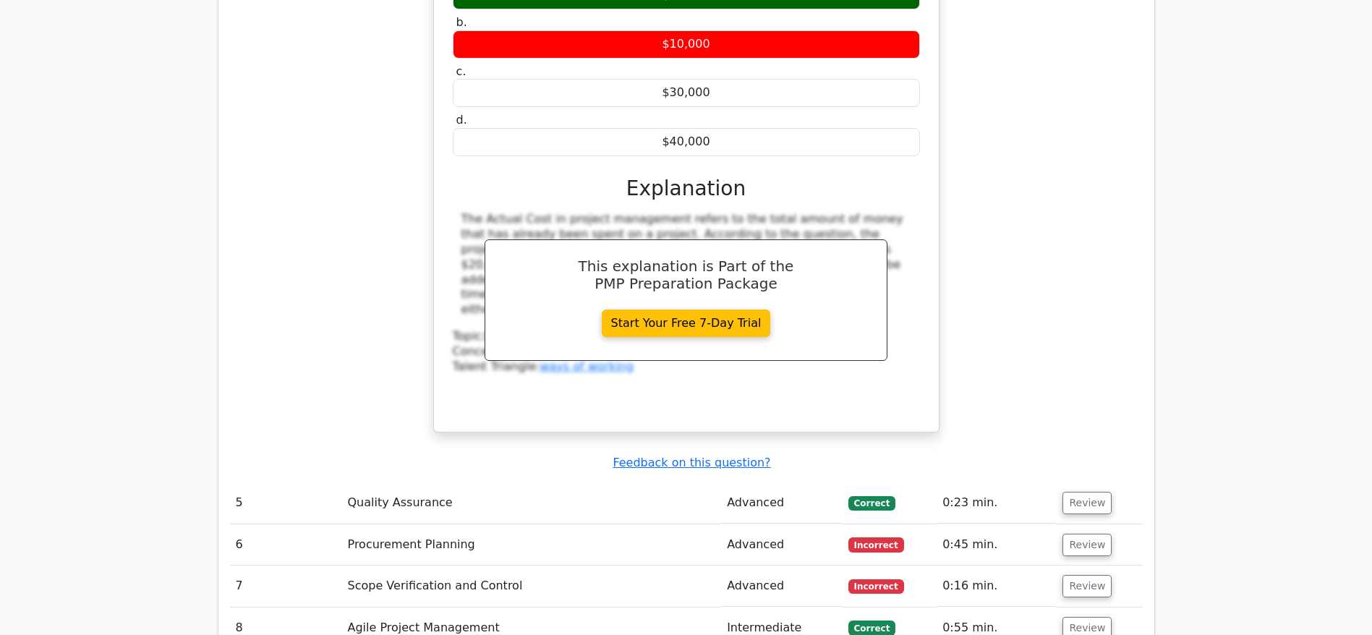
scroll to position [4339, 0]
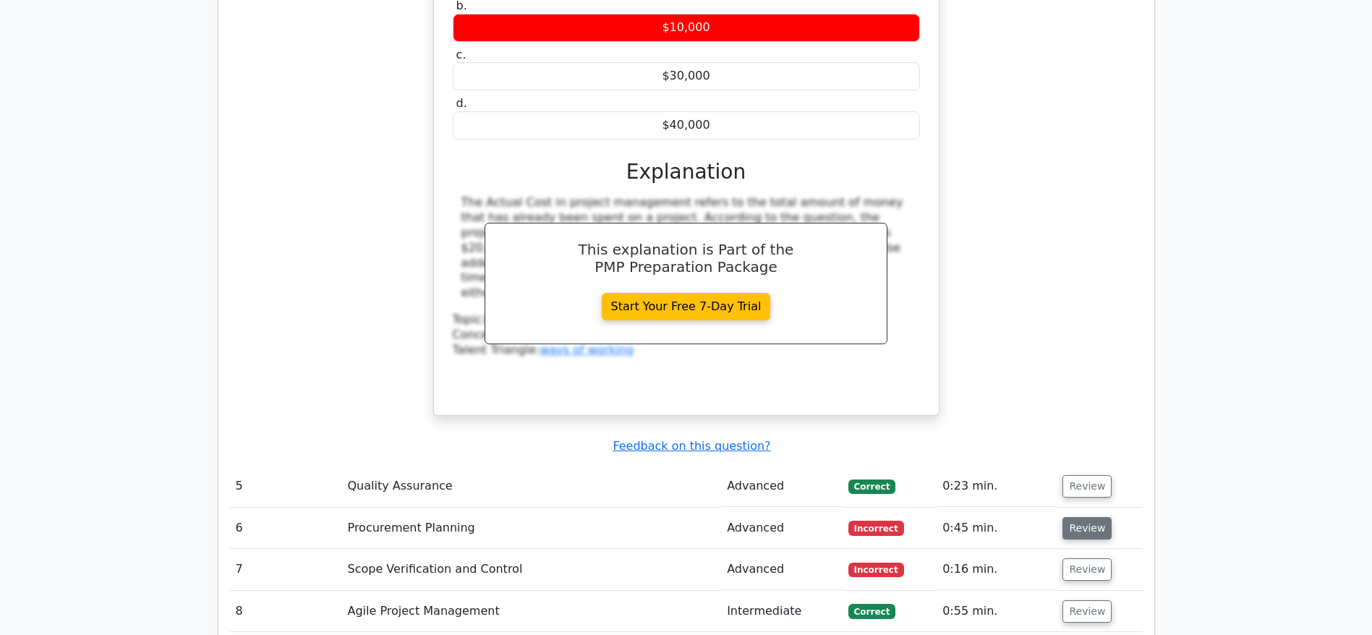
click at [1077, 517] on button "Review" at bounding box center [1086, 528] width 49 height 22
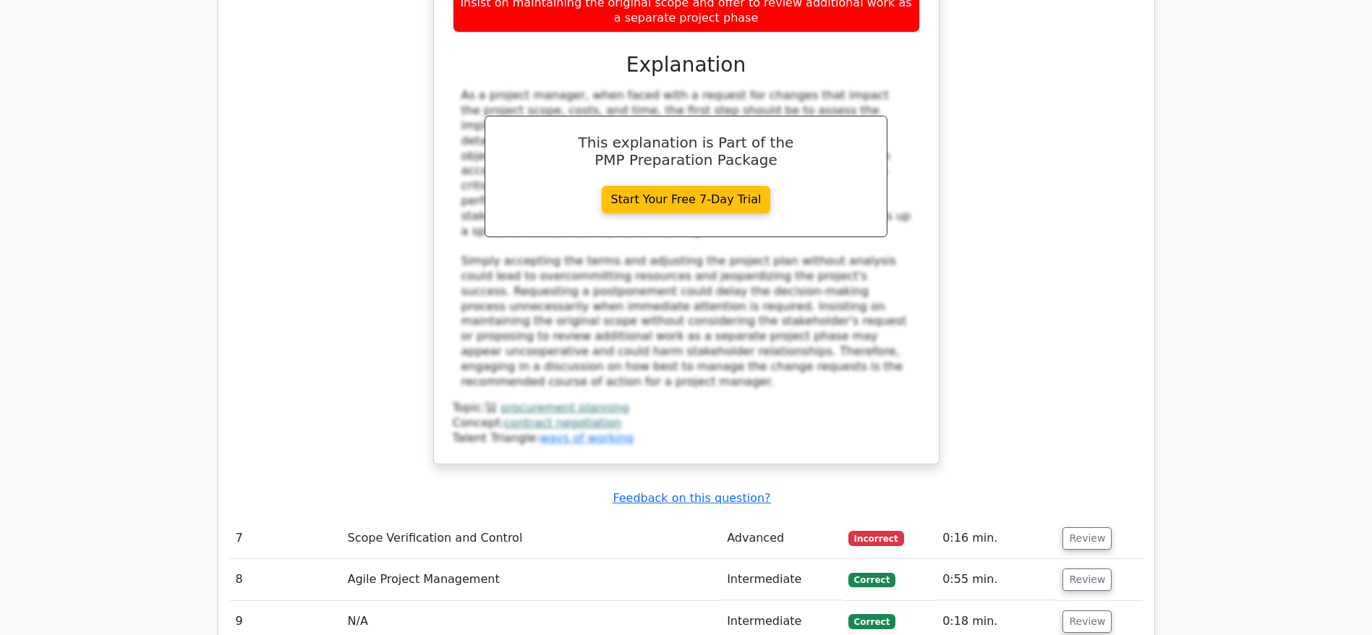
scroll to position [5207, 0]
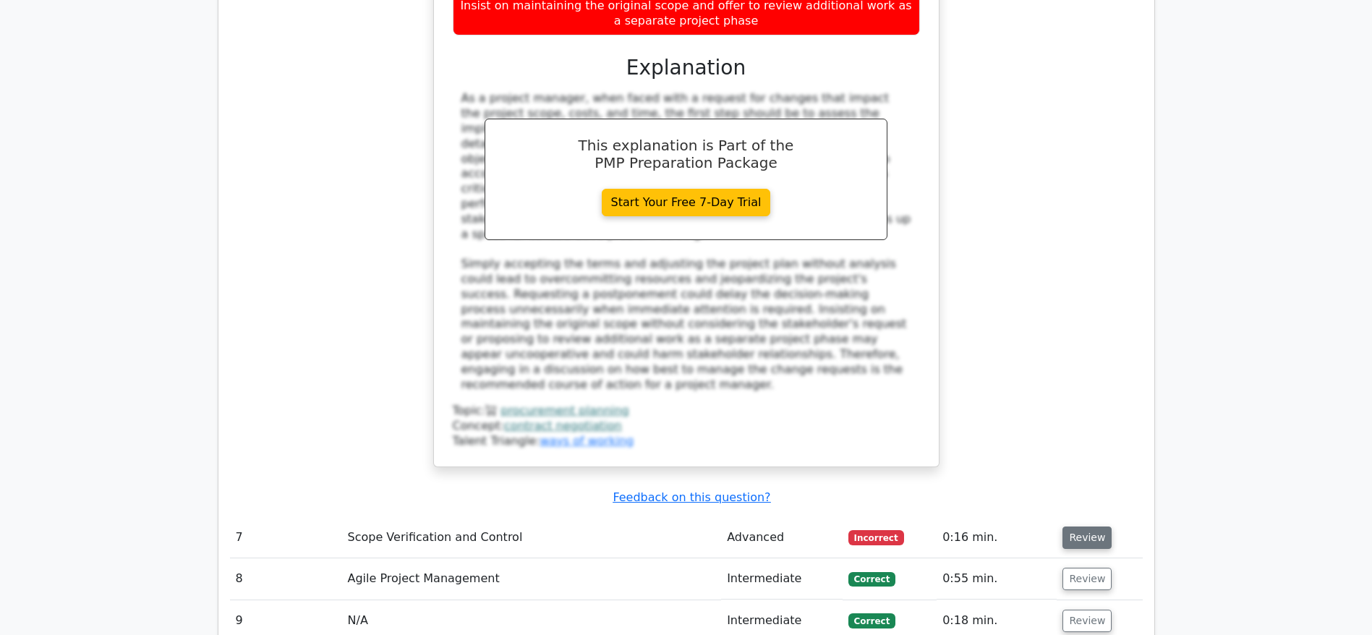
click at [1080, 526] on button "Review" at bounding box center [1086, 537] width 49 height 22
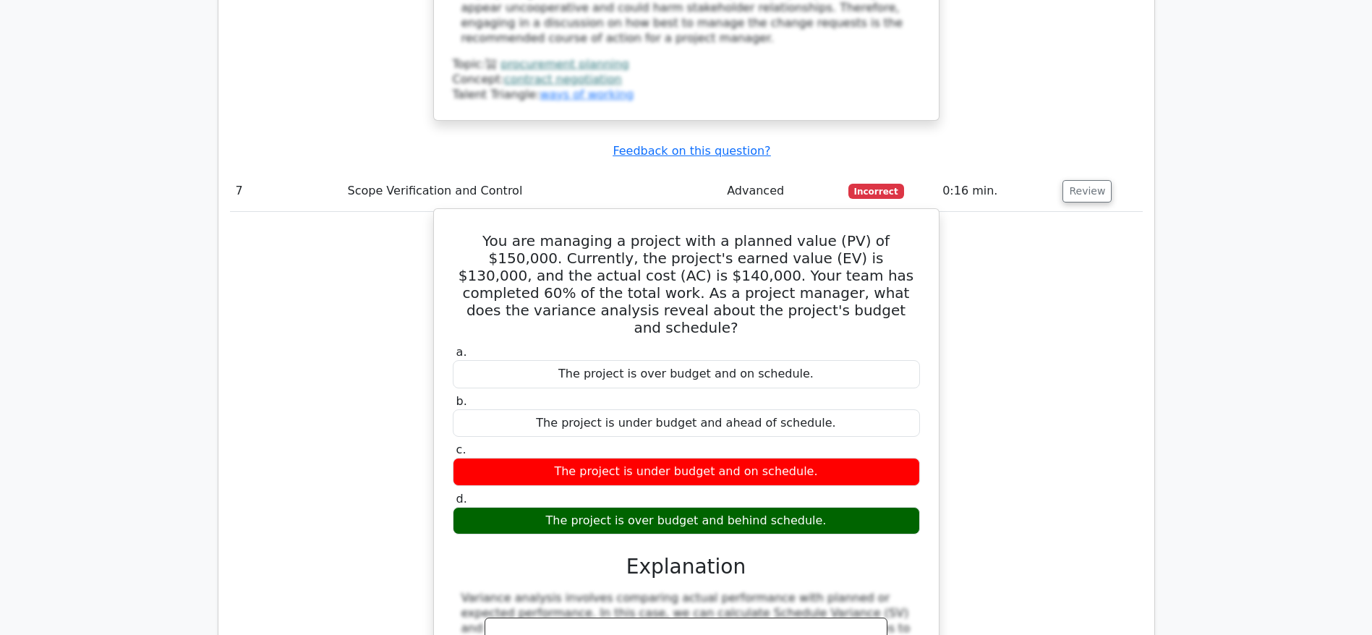
scroll to position [5966, 0]
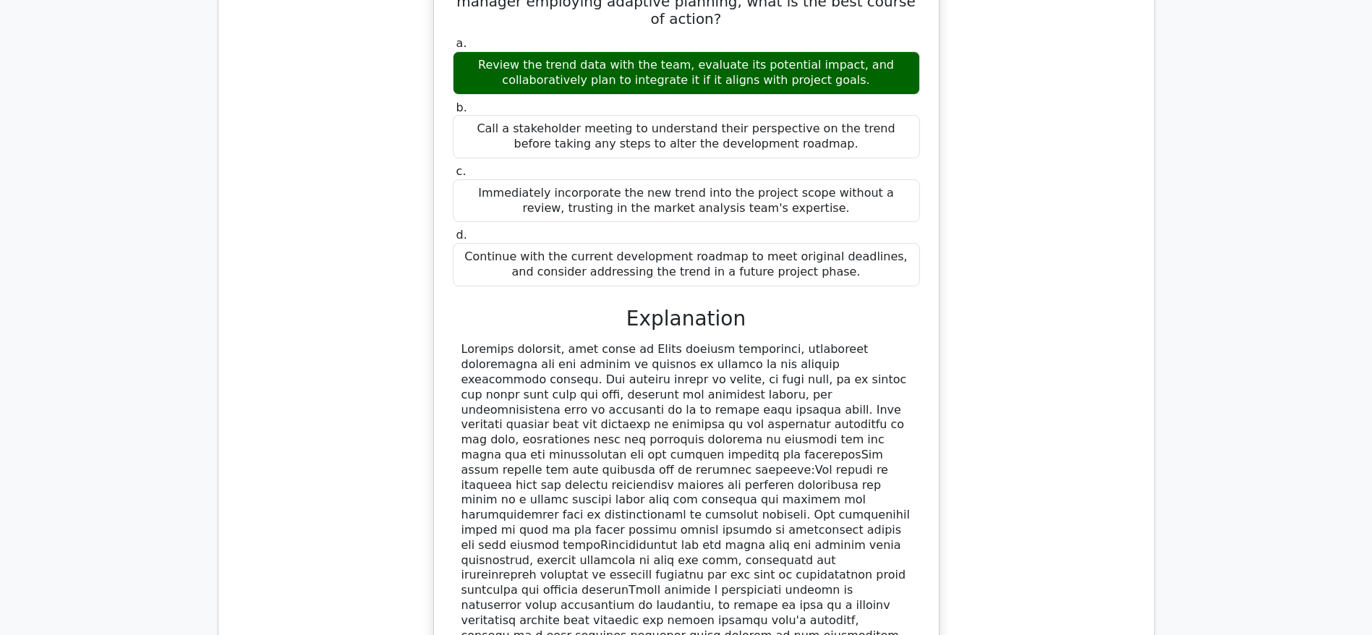
scroll to position [6943, 0]
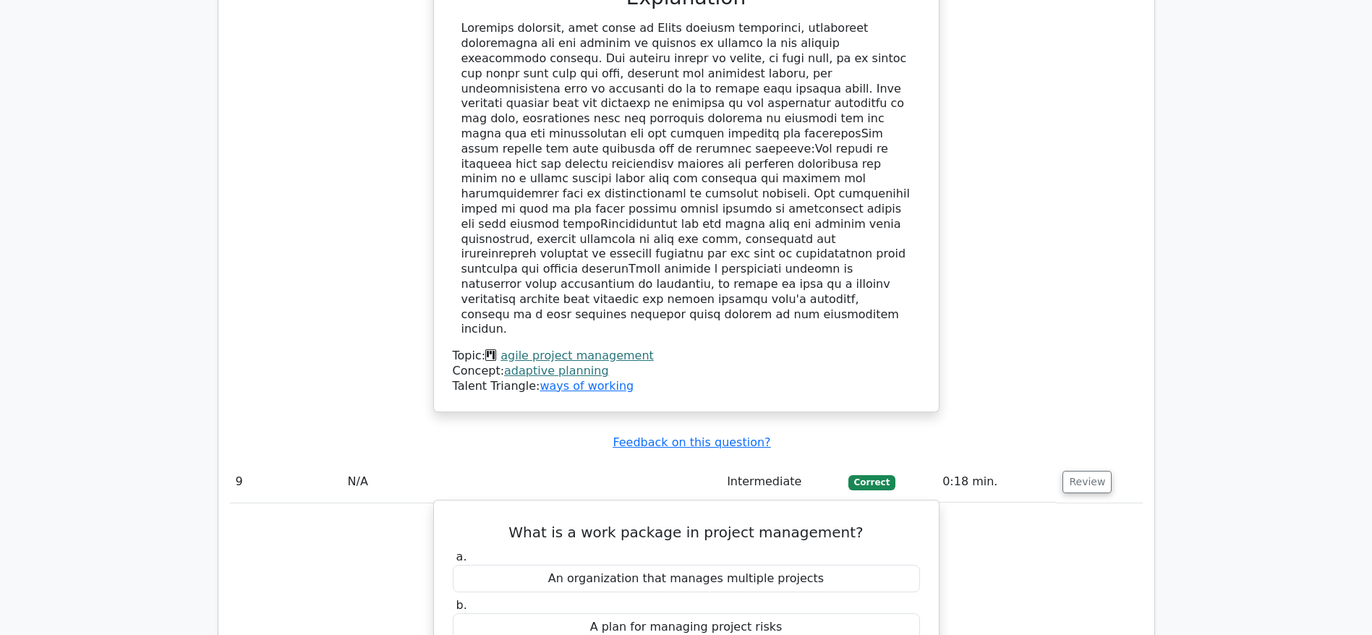
scroll to position [7159, 0]
drag, startPoint x: 524, startPoint y: 163, endPoint x: 847, endPoint y: 169, distance: 323.3
click at [847, 523] on h5 "What is a work package in project management?" at bounding box center [686, 531] width 470 height 17
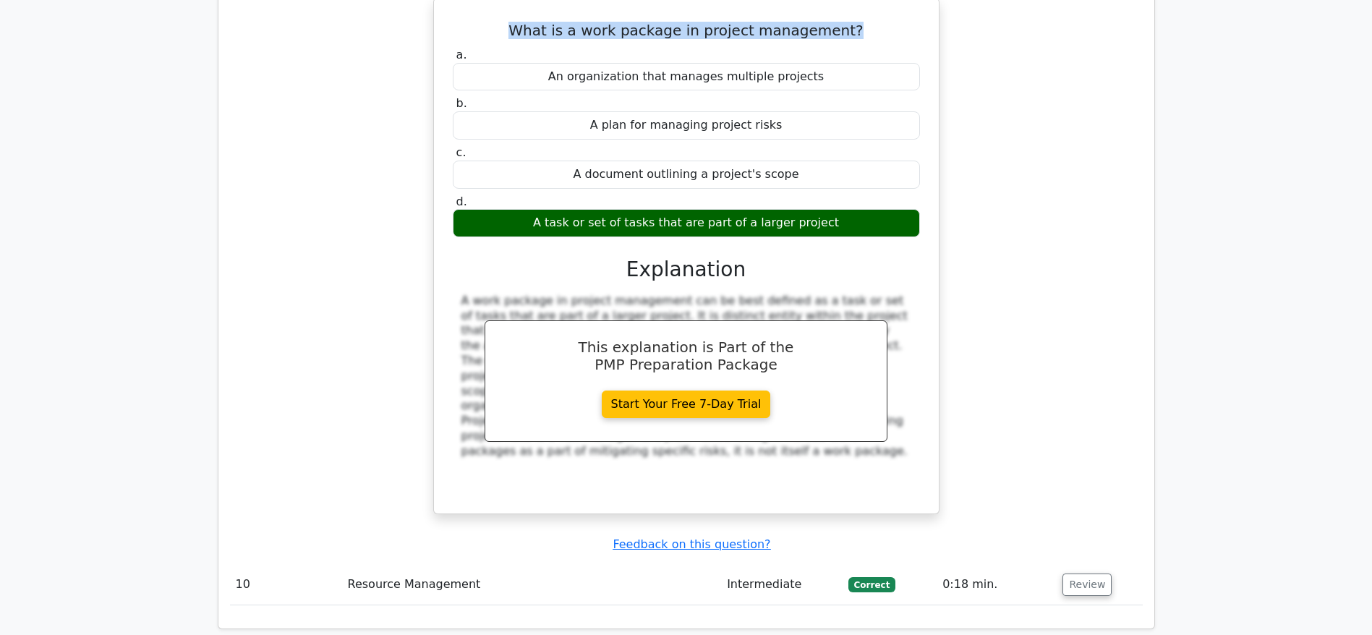
scroll to position [7702, 0]
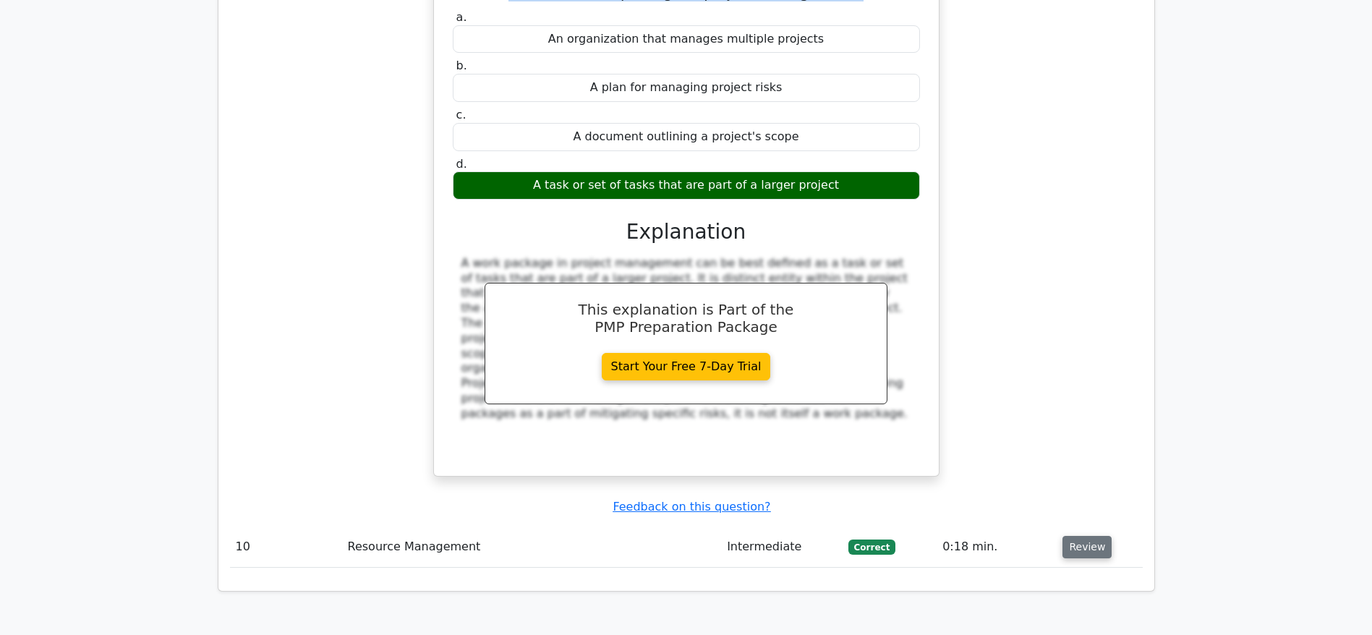
click at [1082, 536] on button "Review" at bounding box center [1086, 547] width 49 height 22
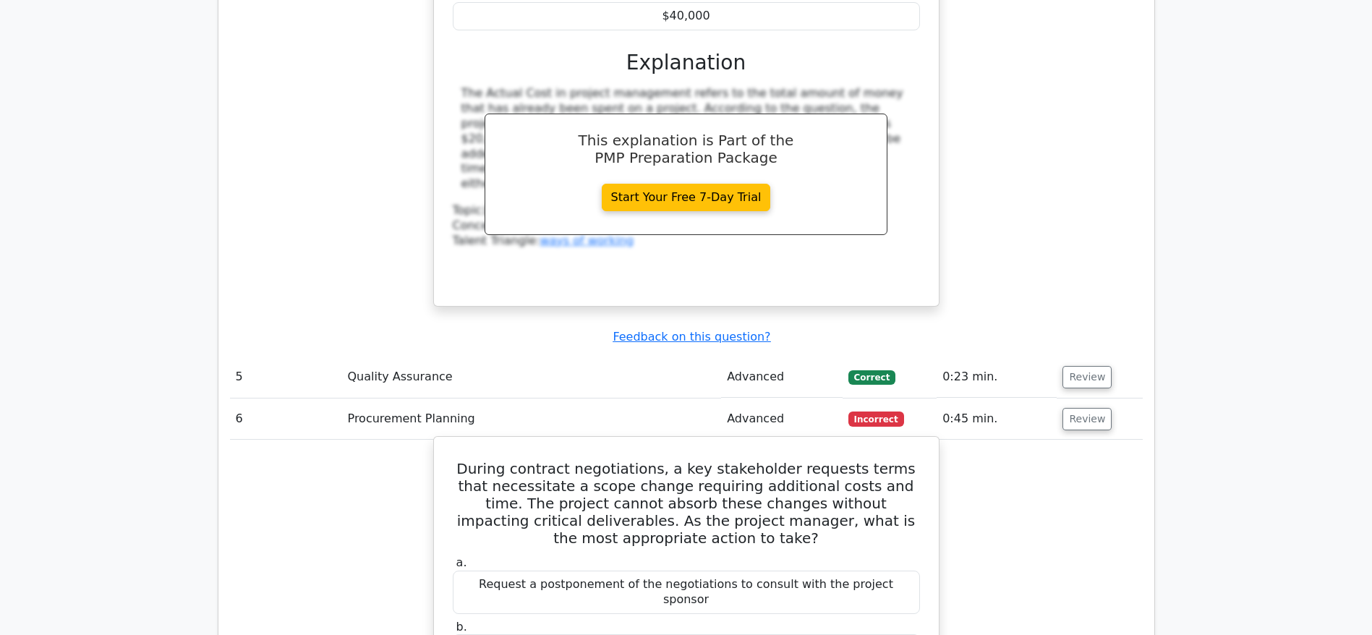
scroll to position [4448, 0]
drag, startPoint x: 477, startPoint y: 244, endPoint x: 745, endPoint y: 358, distance: 291.3
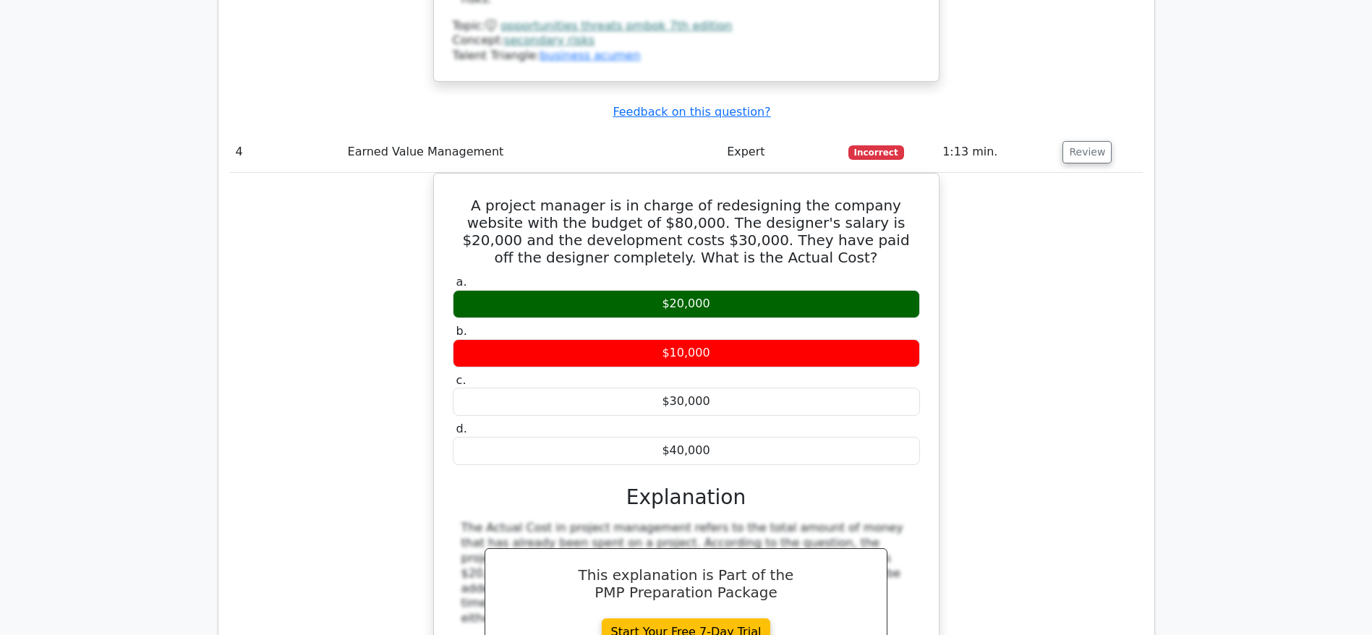
scroll to position [3580, 0]
